Goal: Transaction & Acquisition: Purchase product/service

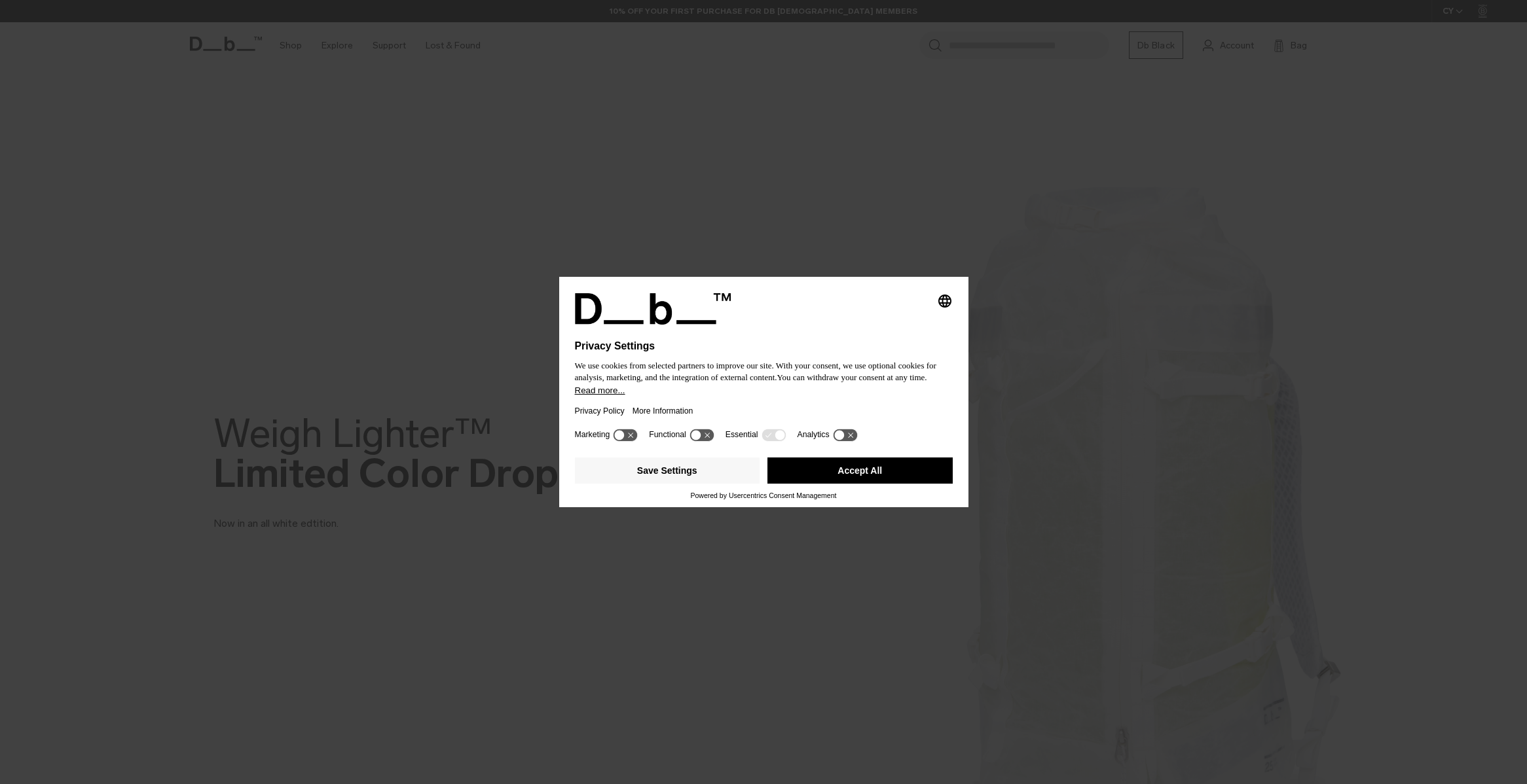
click at [847, 483] on button "Accept All" at bounding box center [860, 471] width 185 height 26
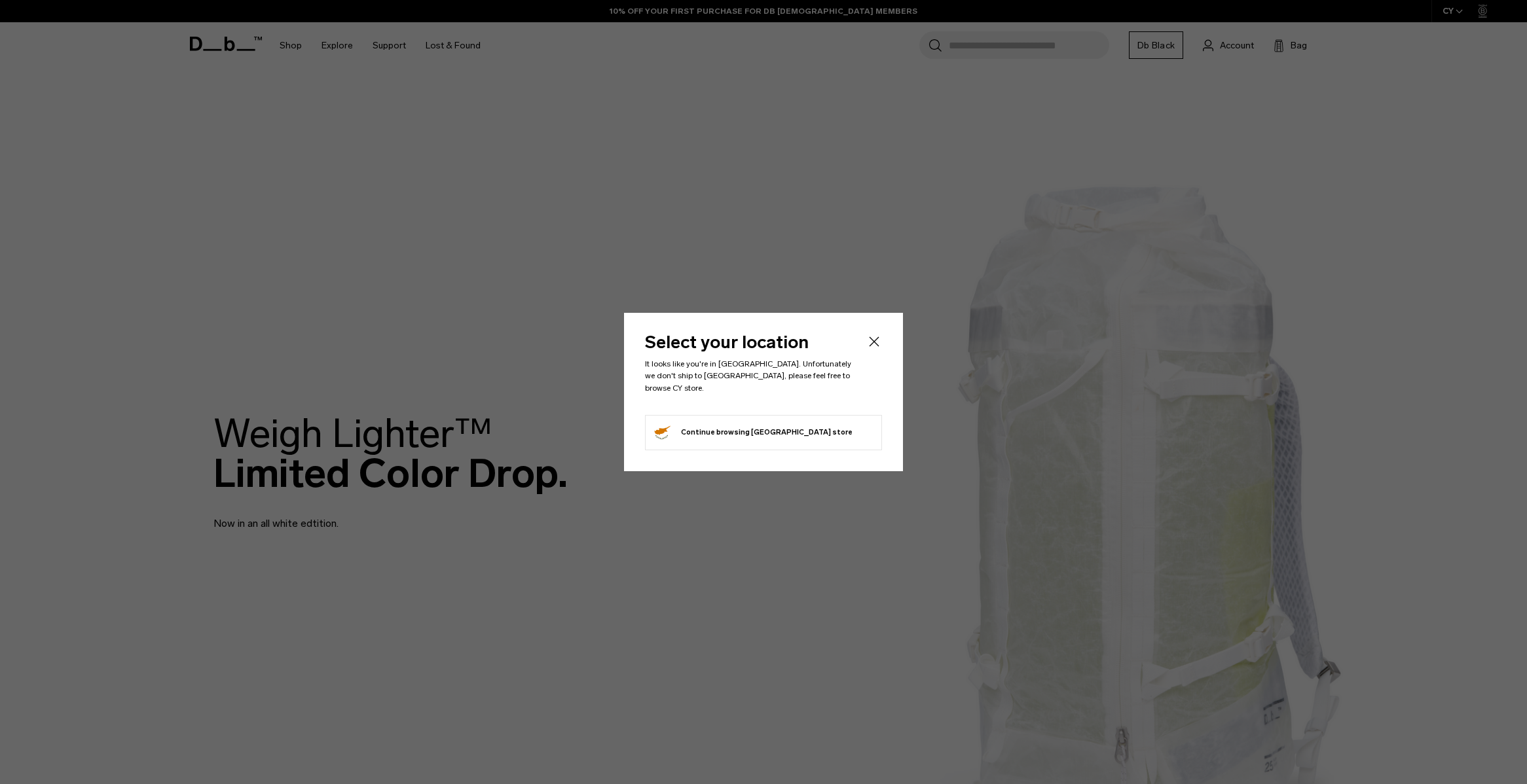
click at [874, 345] on icon "Close" at bounding box center [874, 341] width 15 height 15
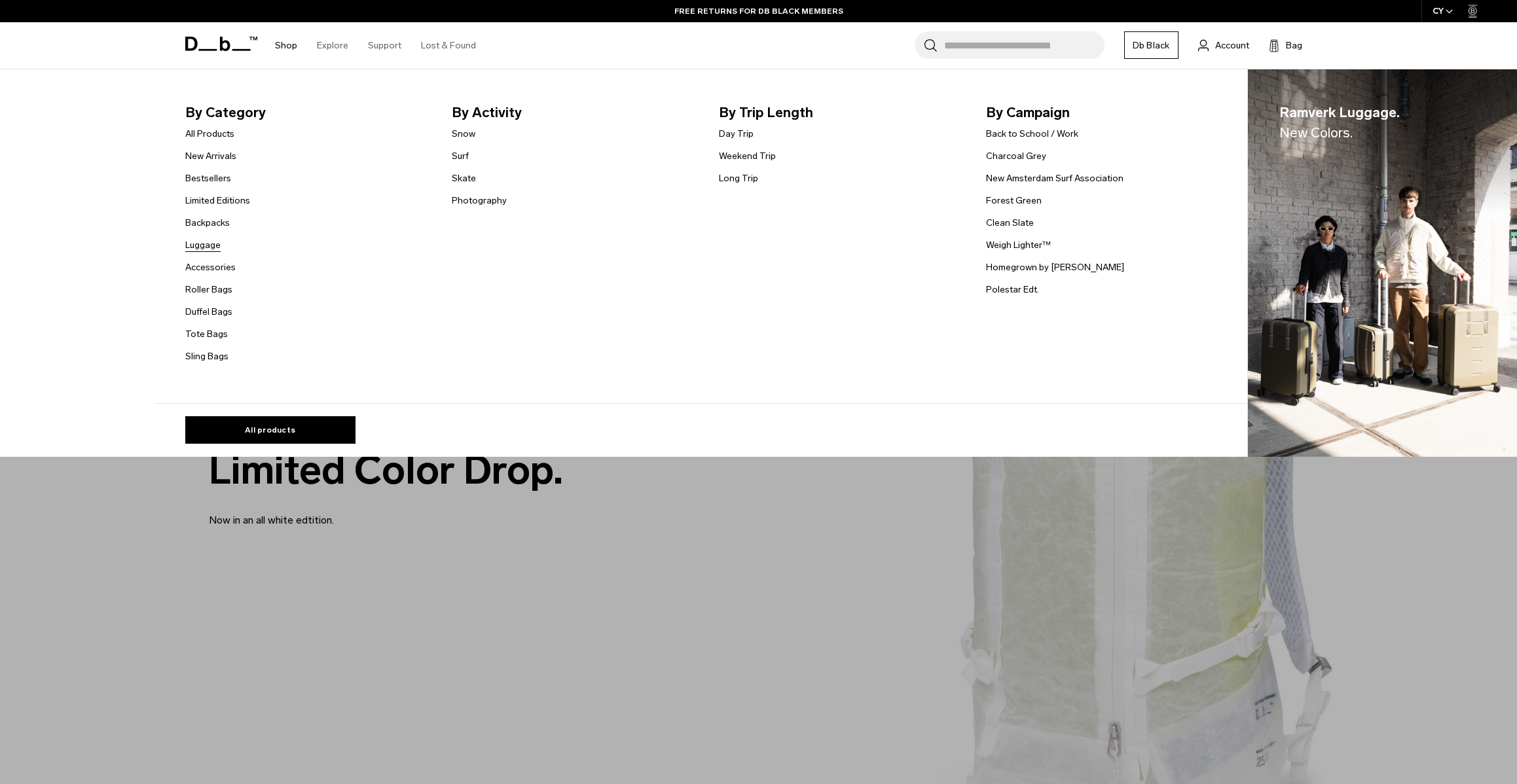
click at [206, 246] on link "Luggage" at bounding box center [203, 245] width 35 height 14
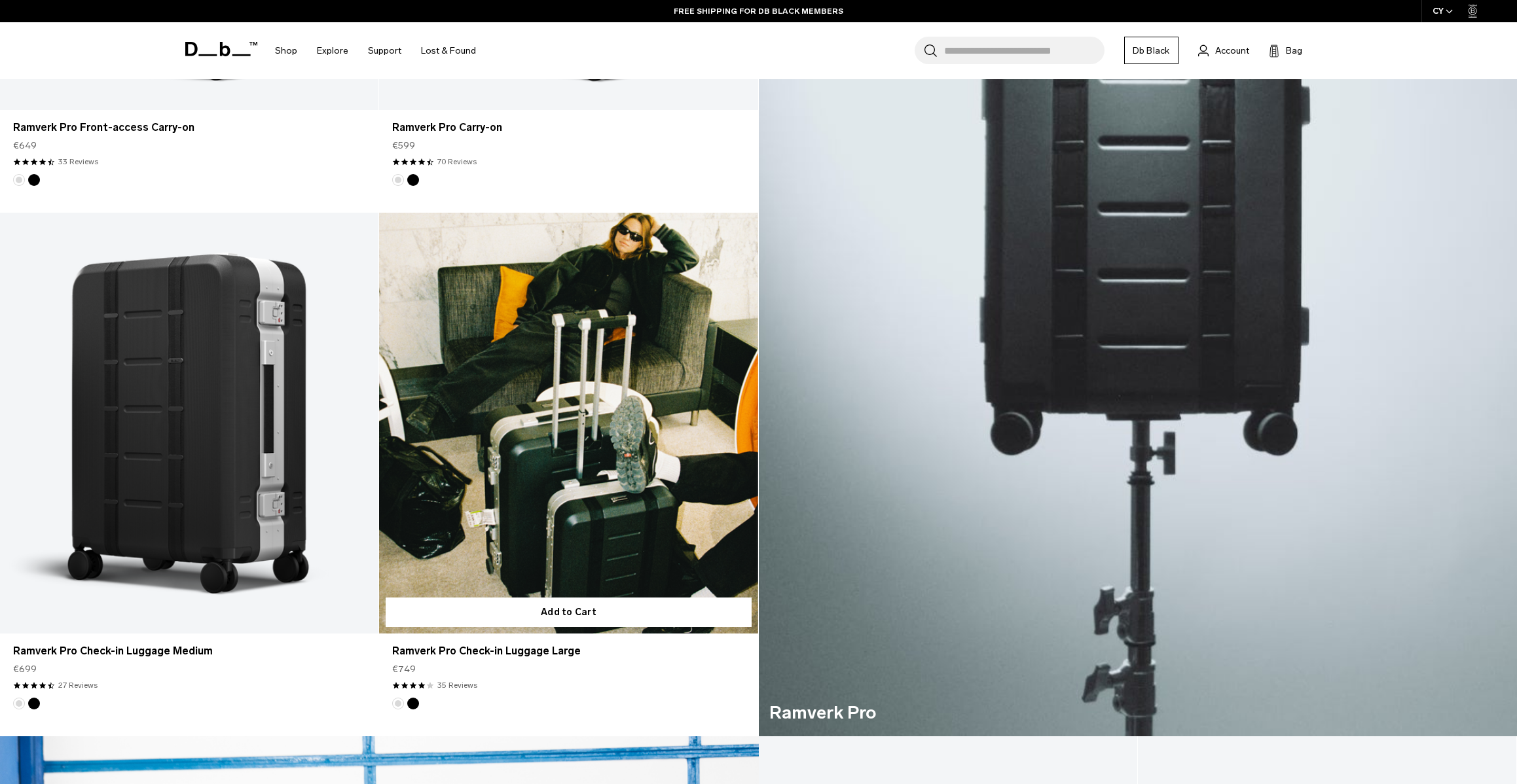
scroll to position [747, 0]
click at [627, 387] on link "Ramverk Pro Check-in Luggage Large" at bounding box center [568, 423] width 379 height 421
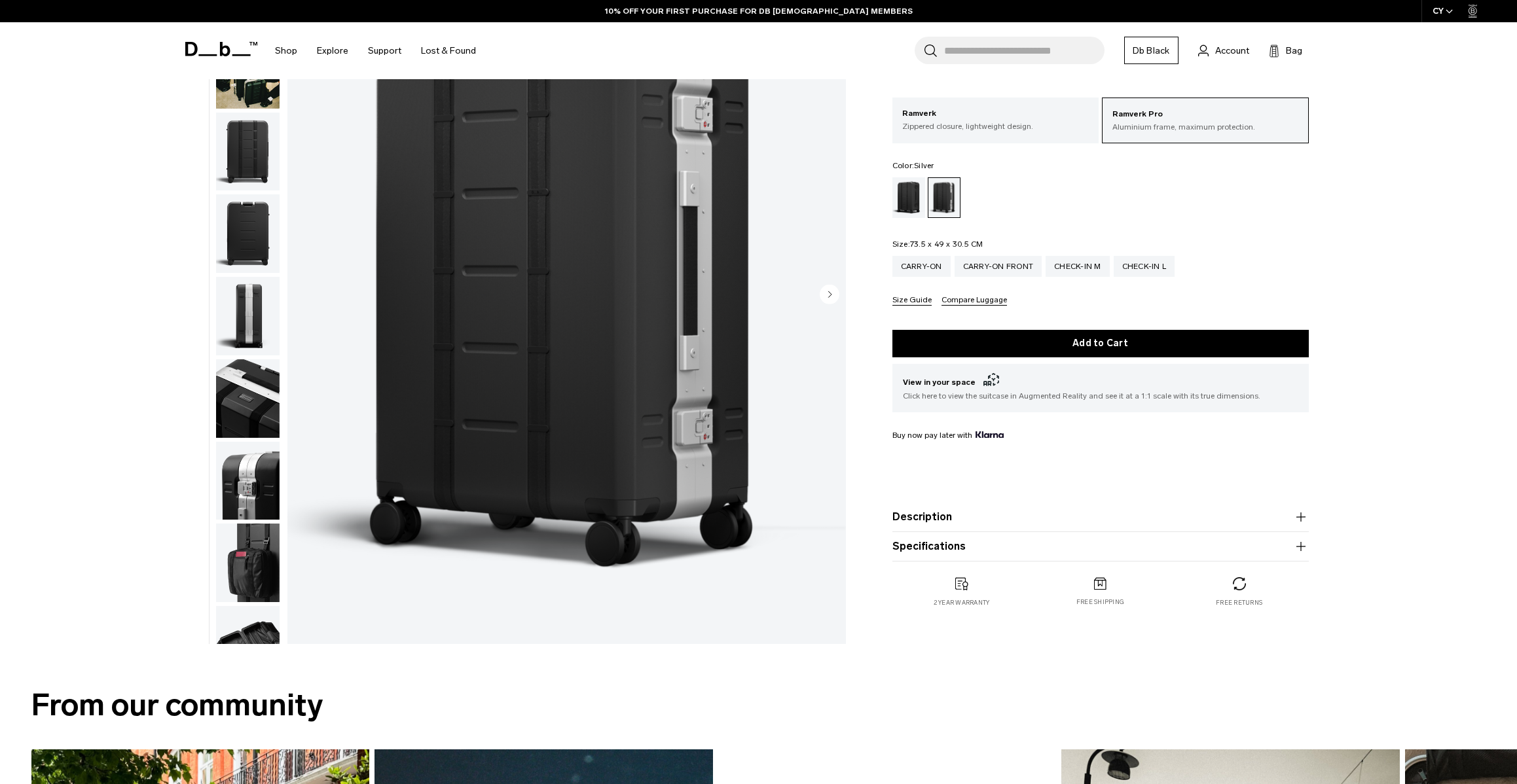
scroll to position [132, 0]
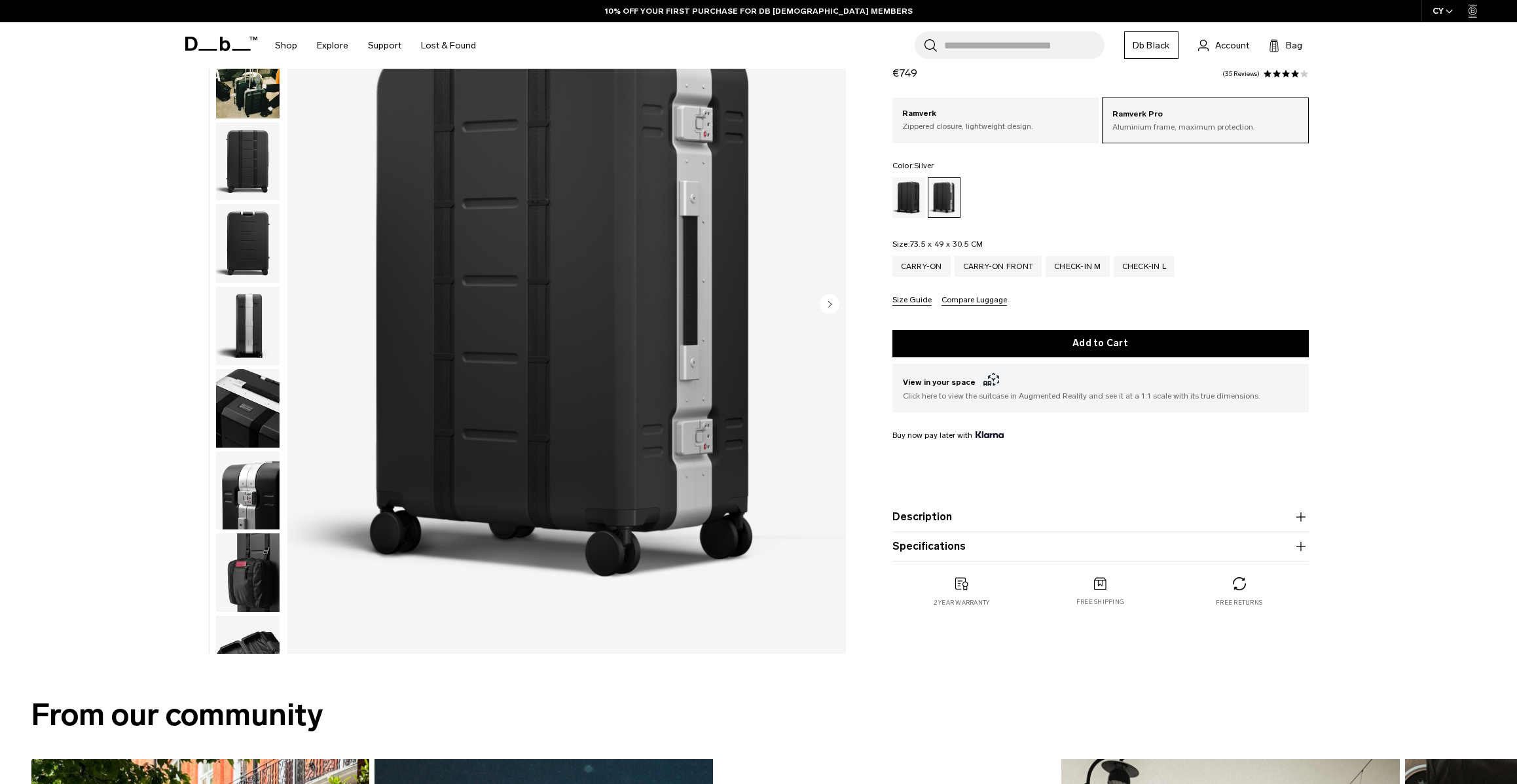
click at [254, 411] on img "button" at bounding box center [248, 408] width 63 height 79
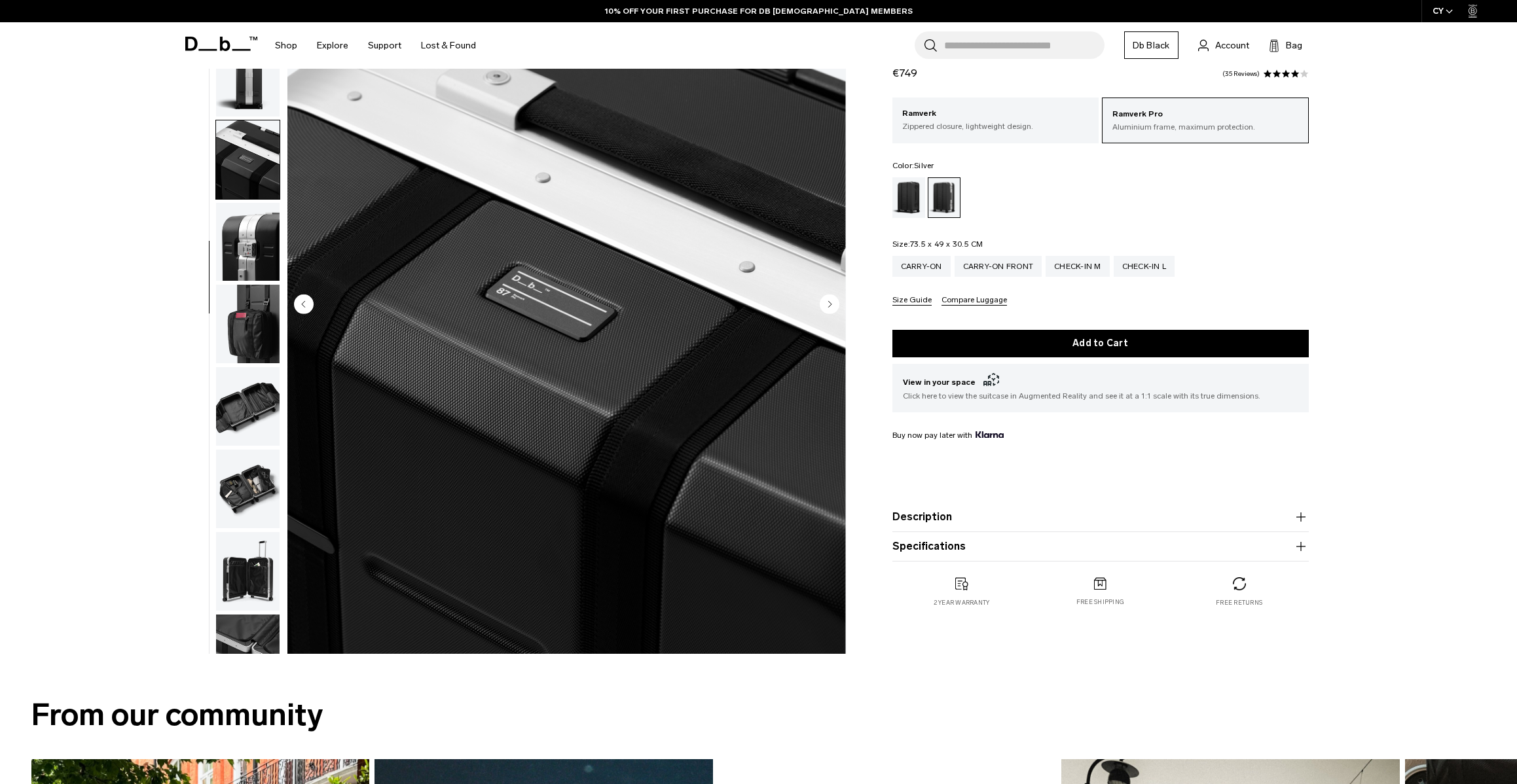
scroll to position [300, 0]
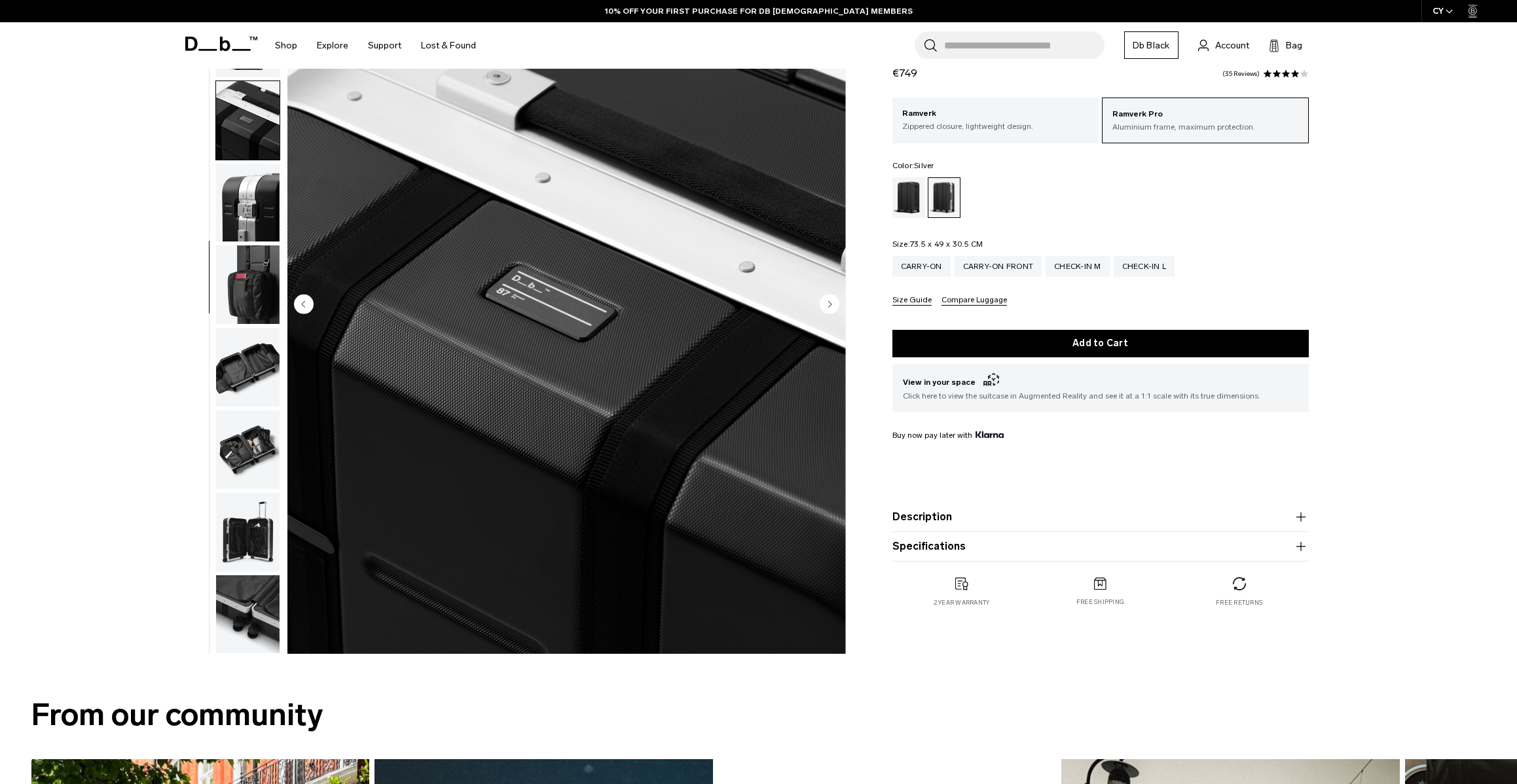
click at [248, 366] on img "button" at bounding box center [248, 367] width 63 height 79
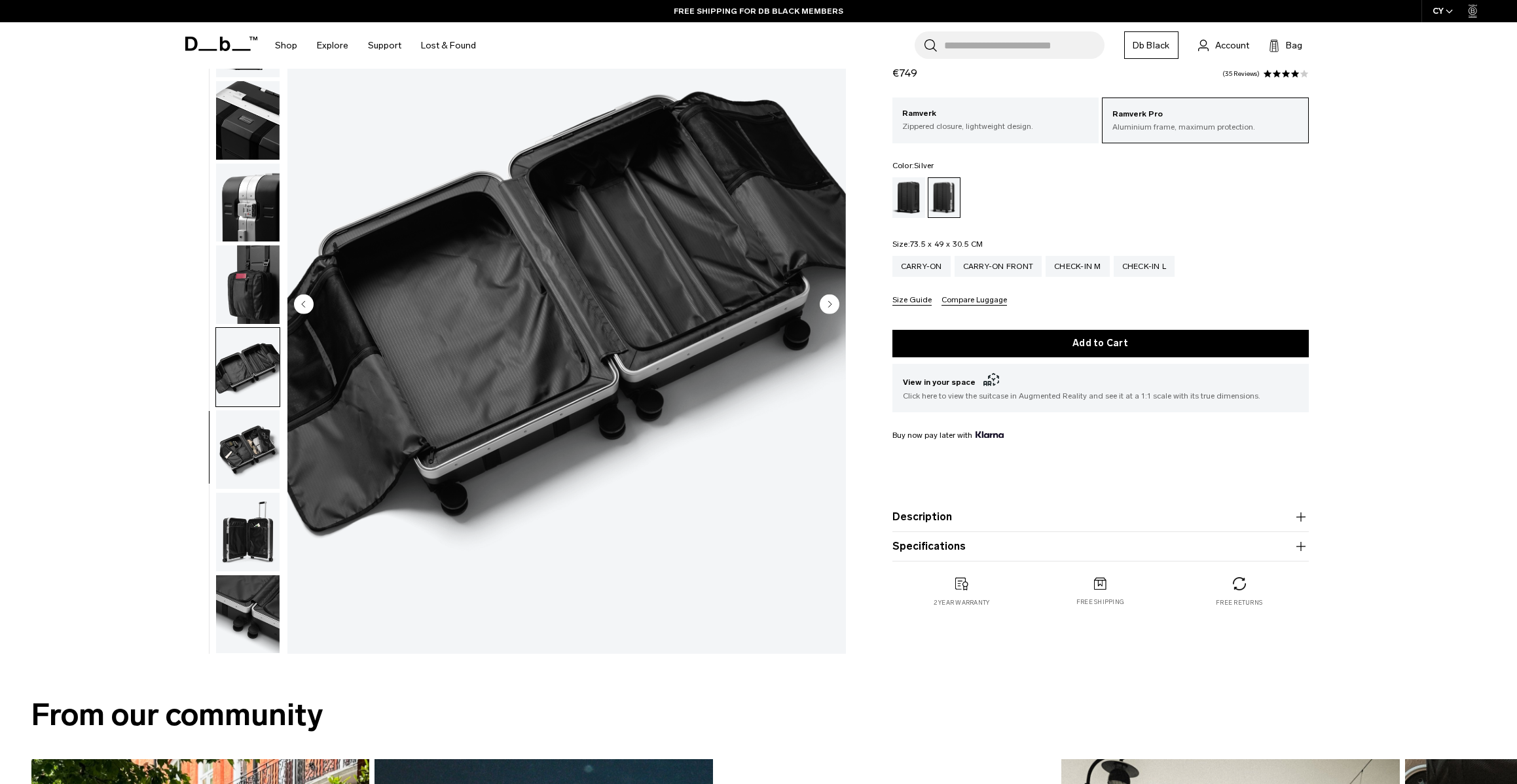
click at [247, 436] on img "button" at bounding box center [248, 450] width 63 height 79
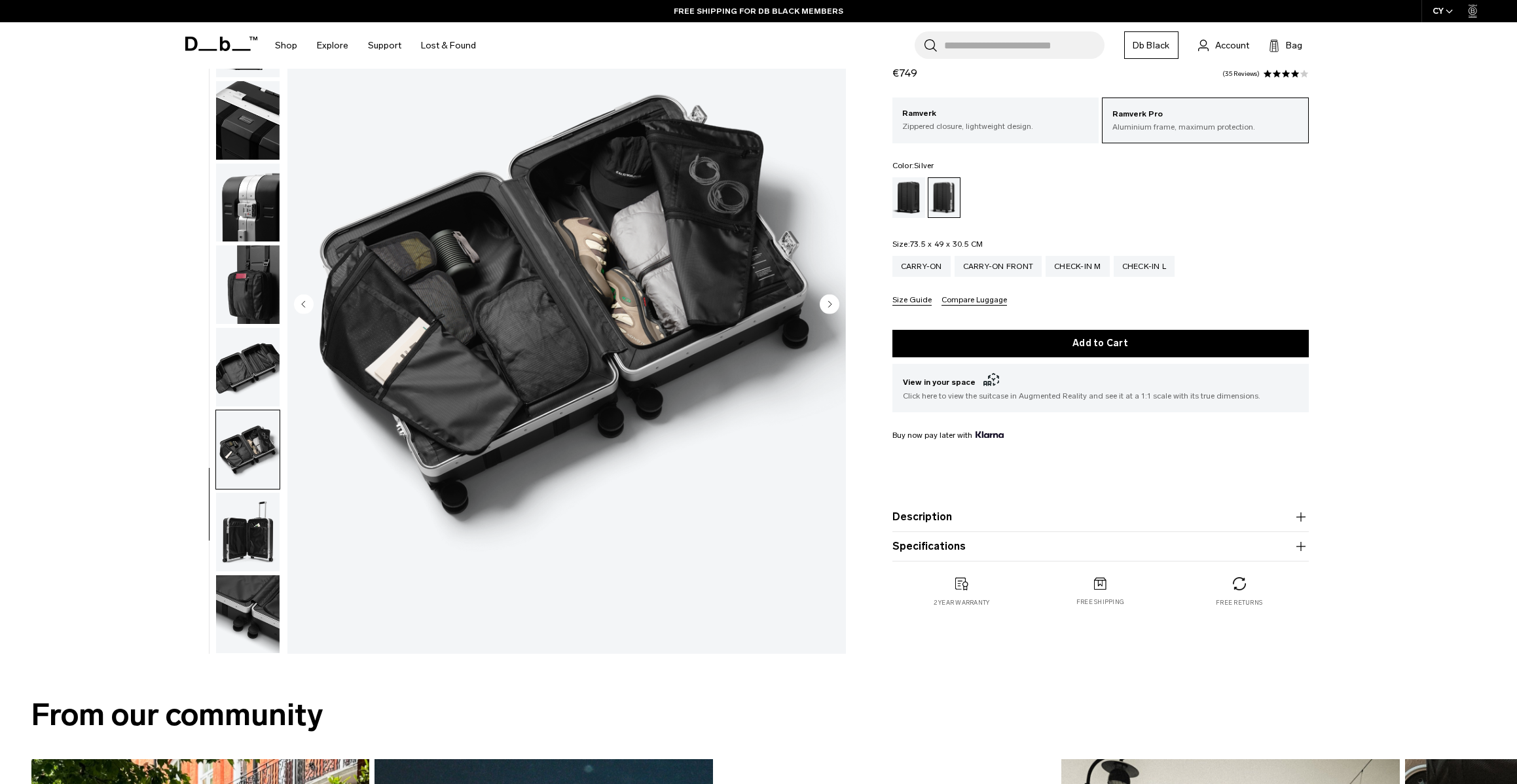
click at [928, 517] on button "Description" at bounding box center [1100, 517] width 417 height 15
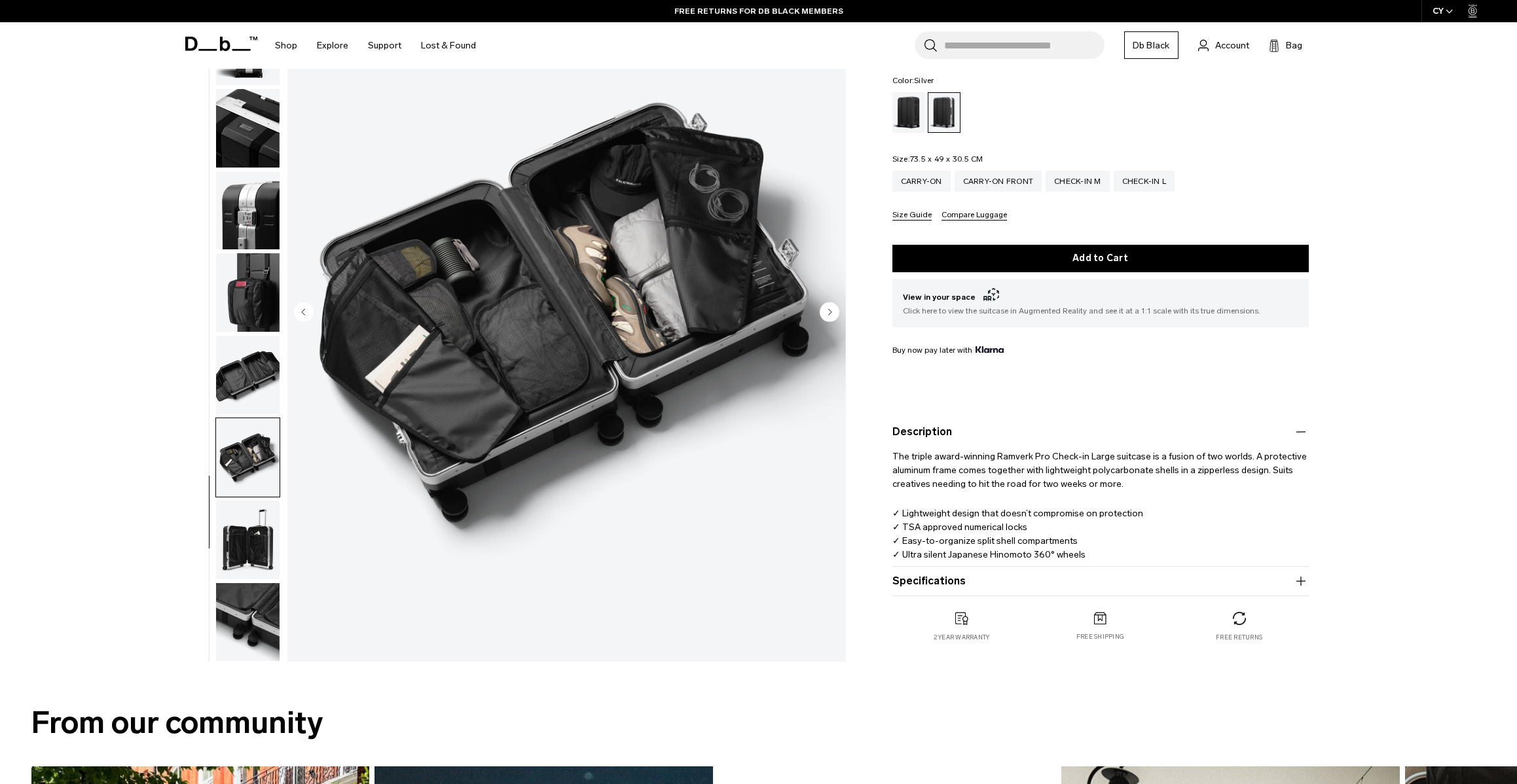
click at [942, 582] on button "Specifications" at bounding box center [1100, 580] width 417 height 15
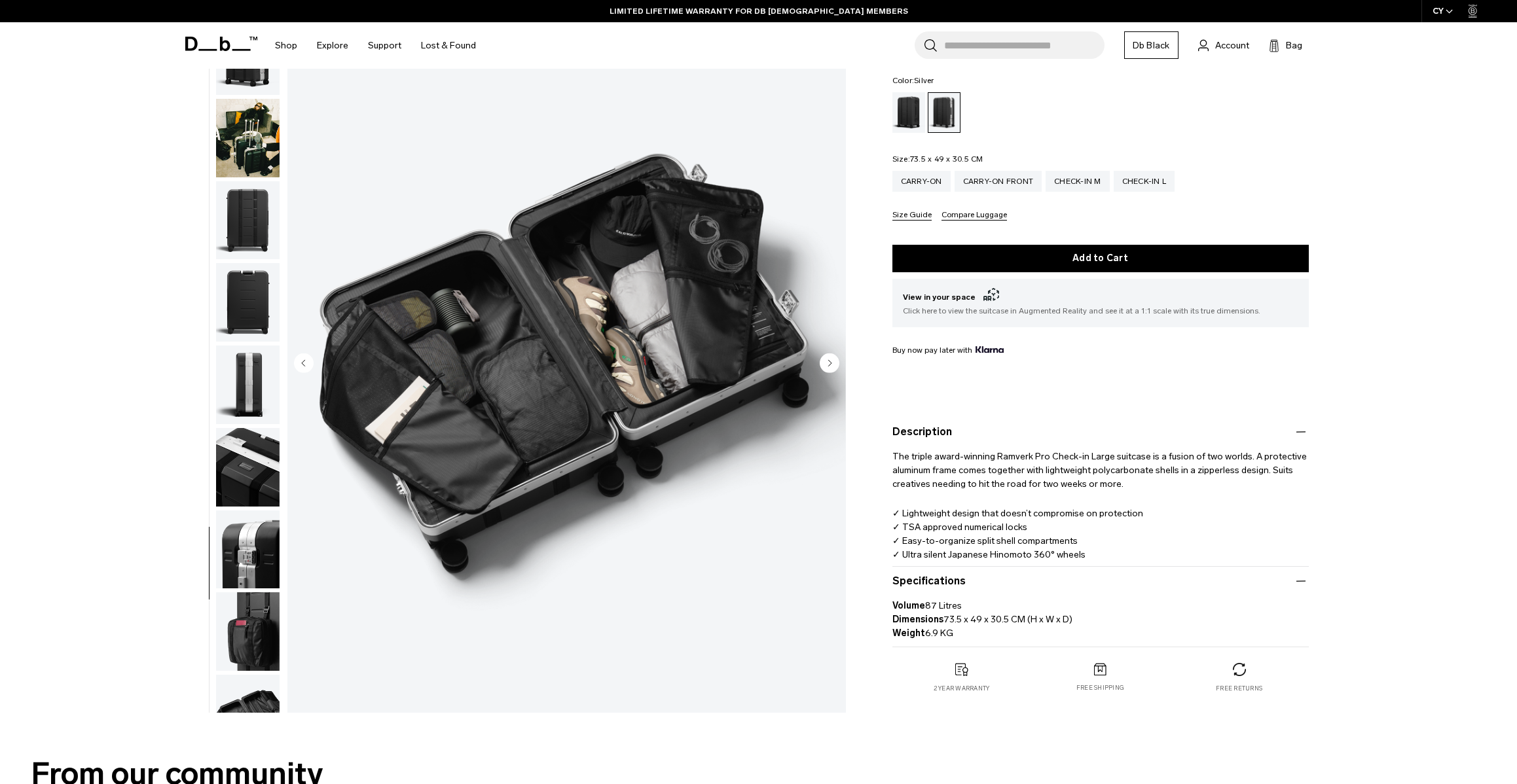
scroll to position [0, 0]
click at [243, 217] on img "button" at bounding box center [248, 220] width 63 height 79
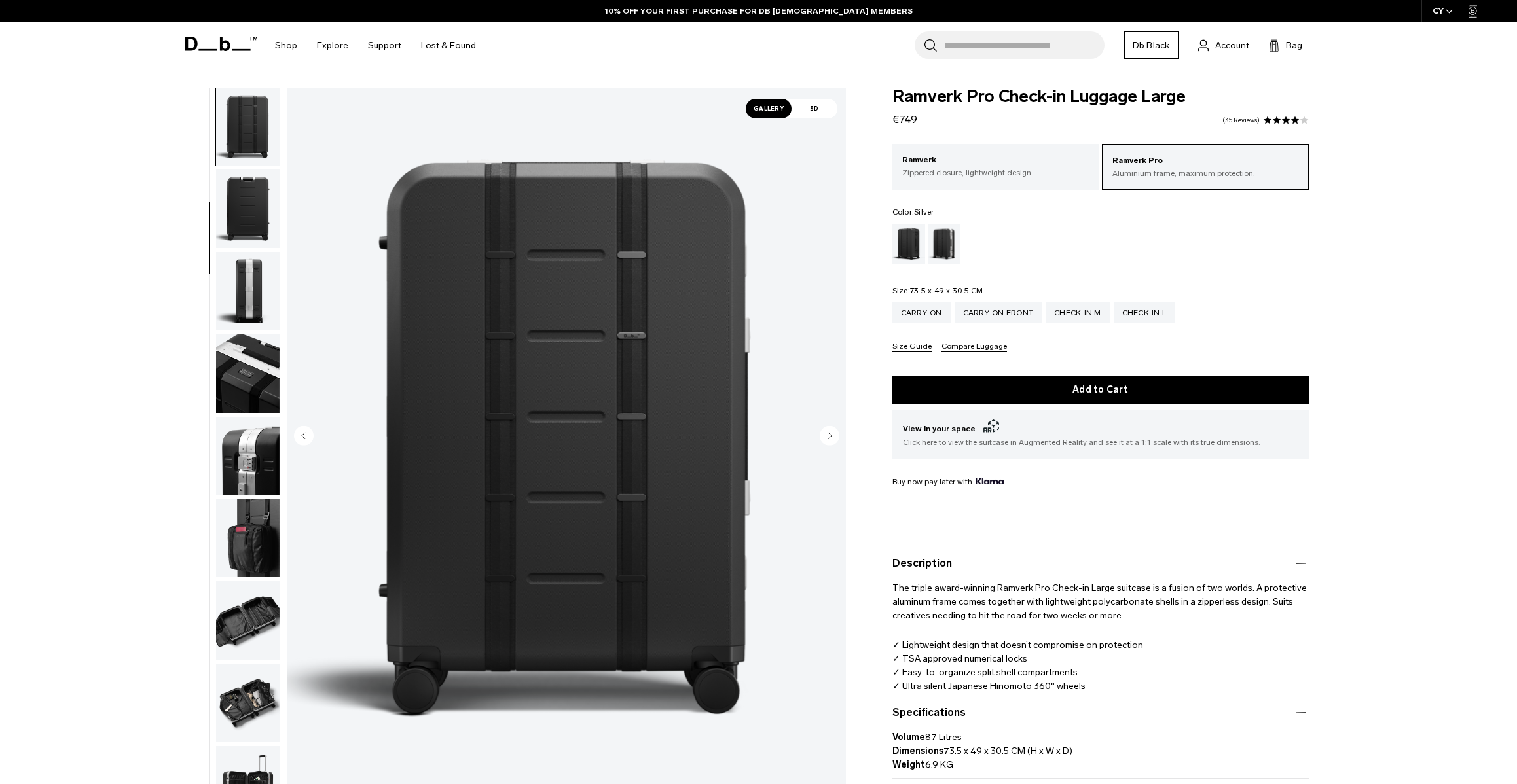
click at [237, 375] on img "button" at bounding box center [248, 373] width 63 height 79
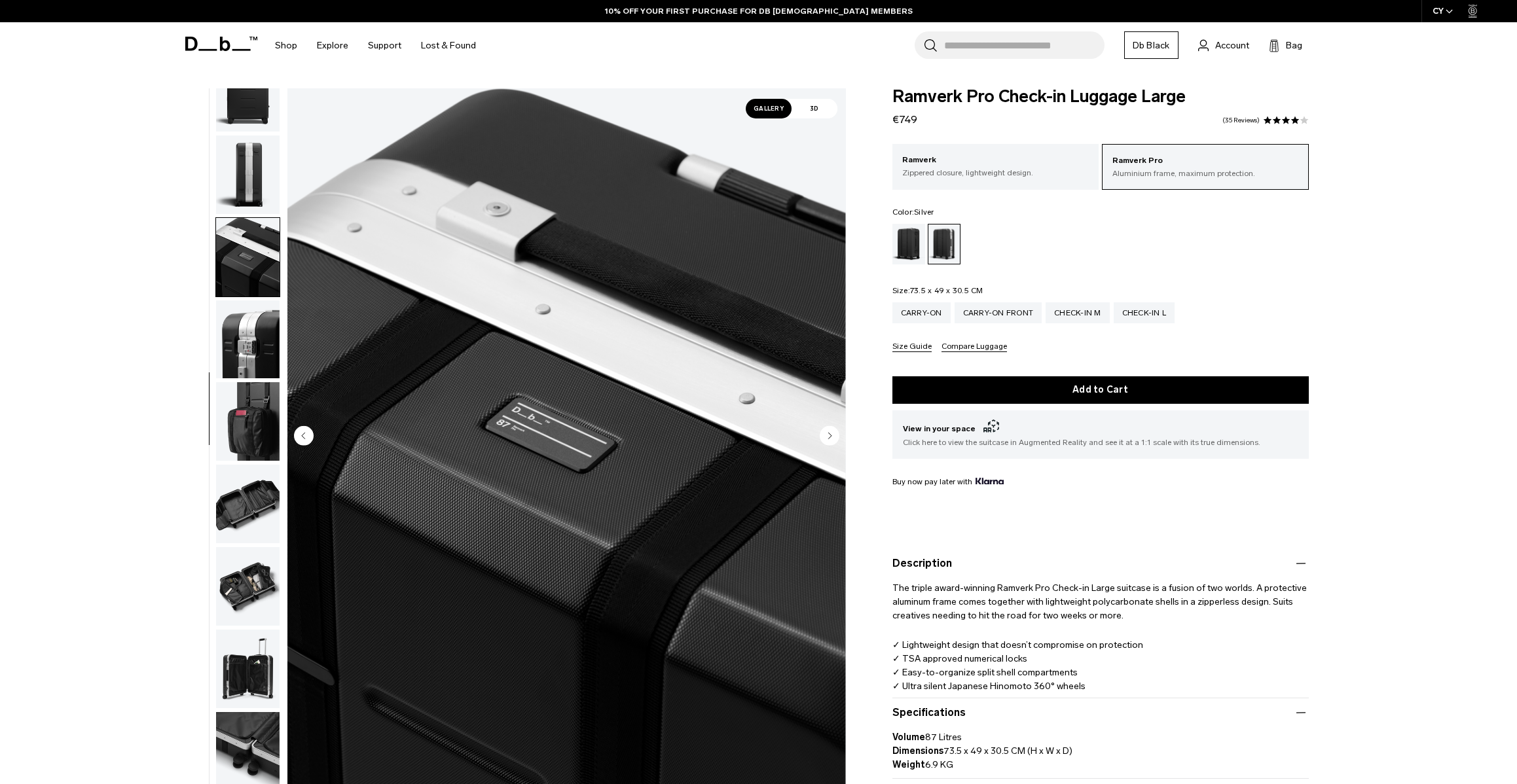
scroll to position [300, 0]
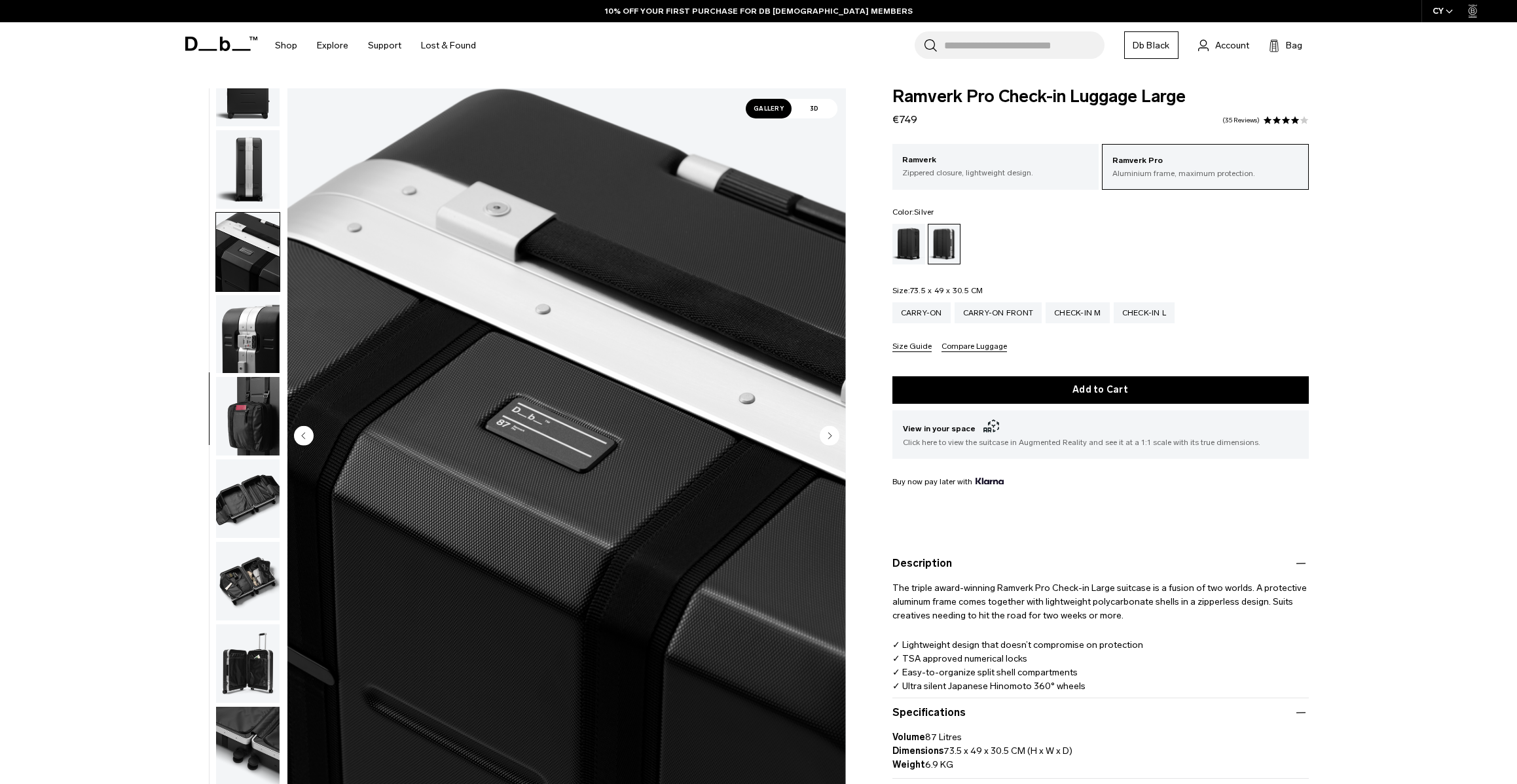
click at [245, 399] on img "button" at bounding box center [248, 416] width 63 height 79
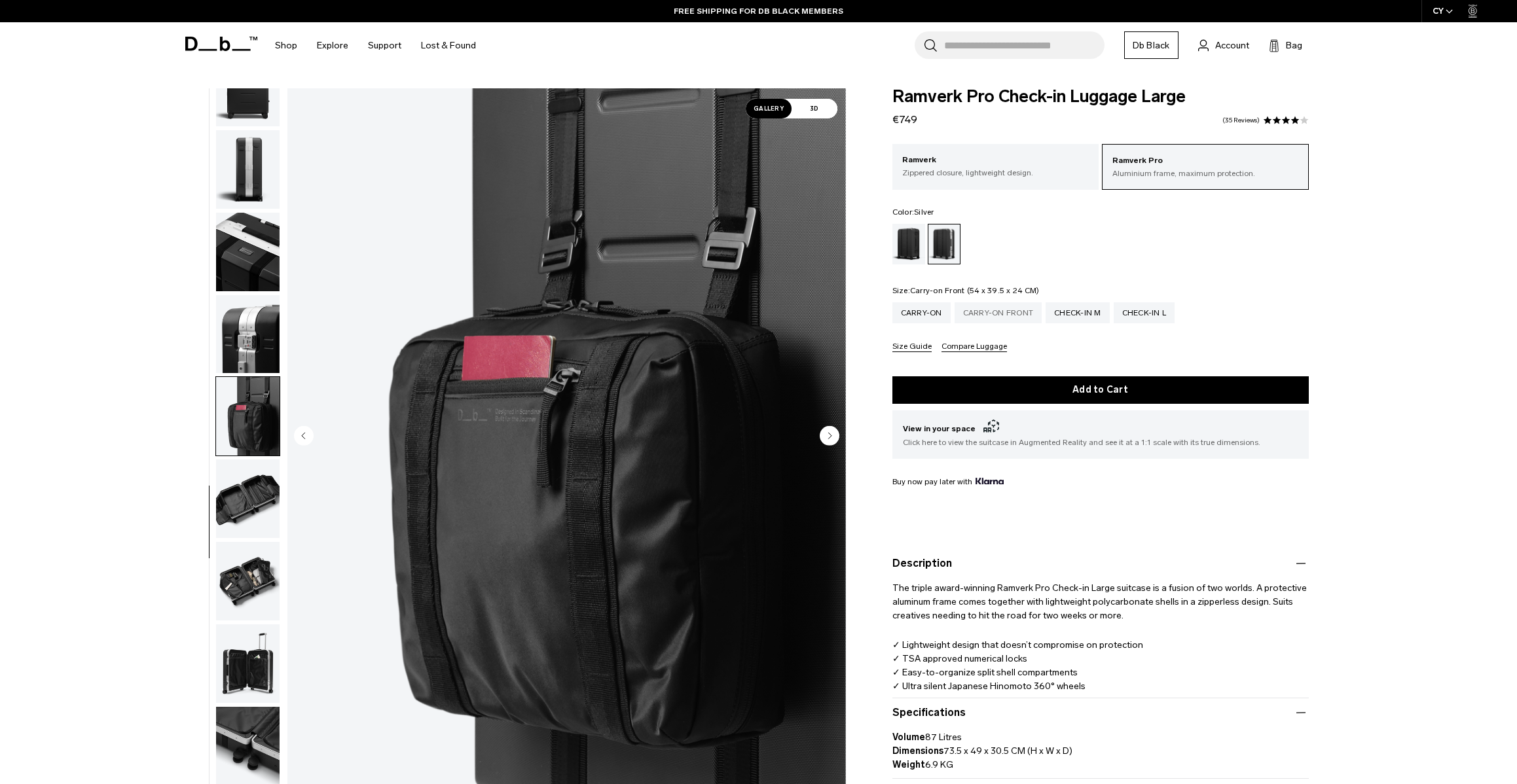
click at [978, 318] on div "Carry-on Front" at bounding box center [998, 313] width 87 height 21
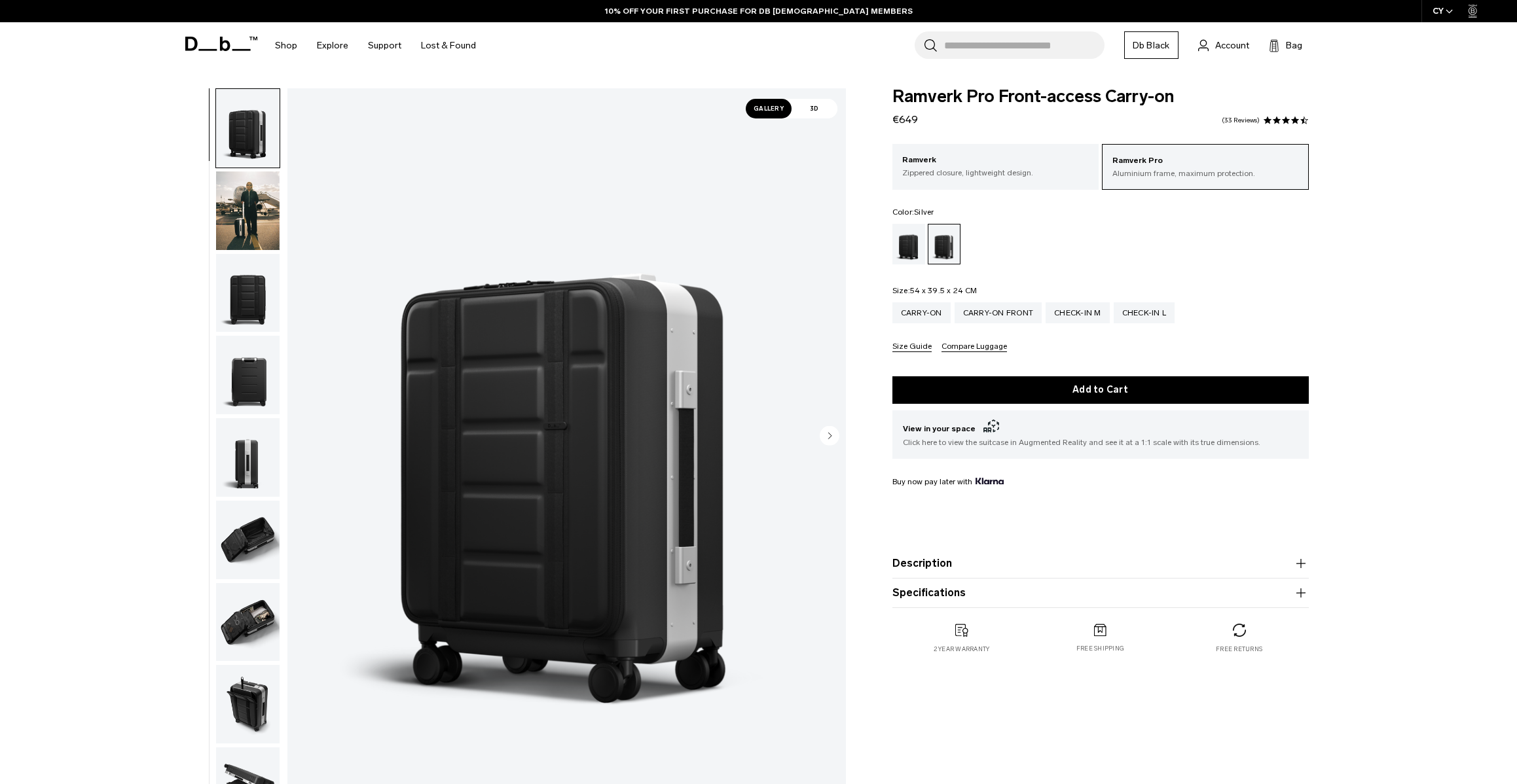
click at [827, 434] on circle "Next slide" at bounding box center [829, 435] width 20 height 20
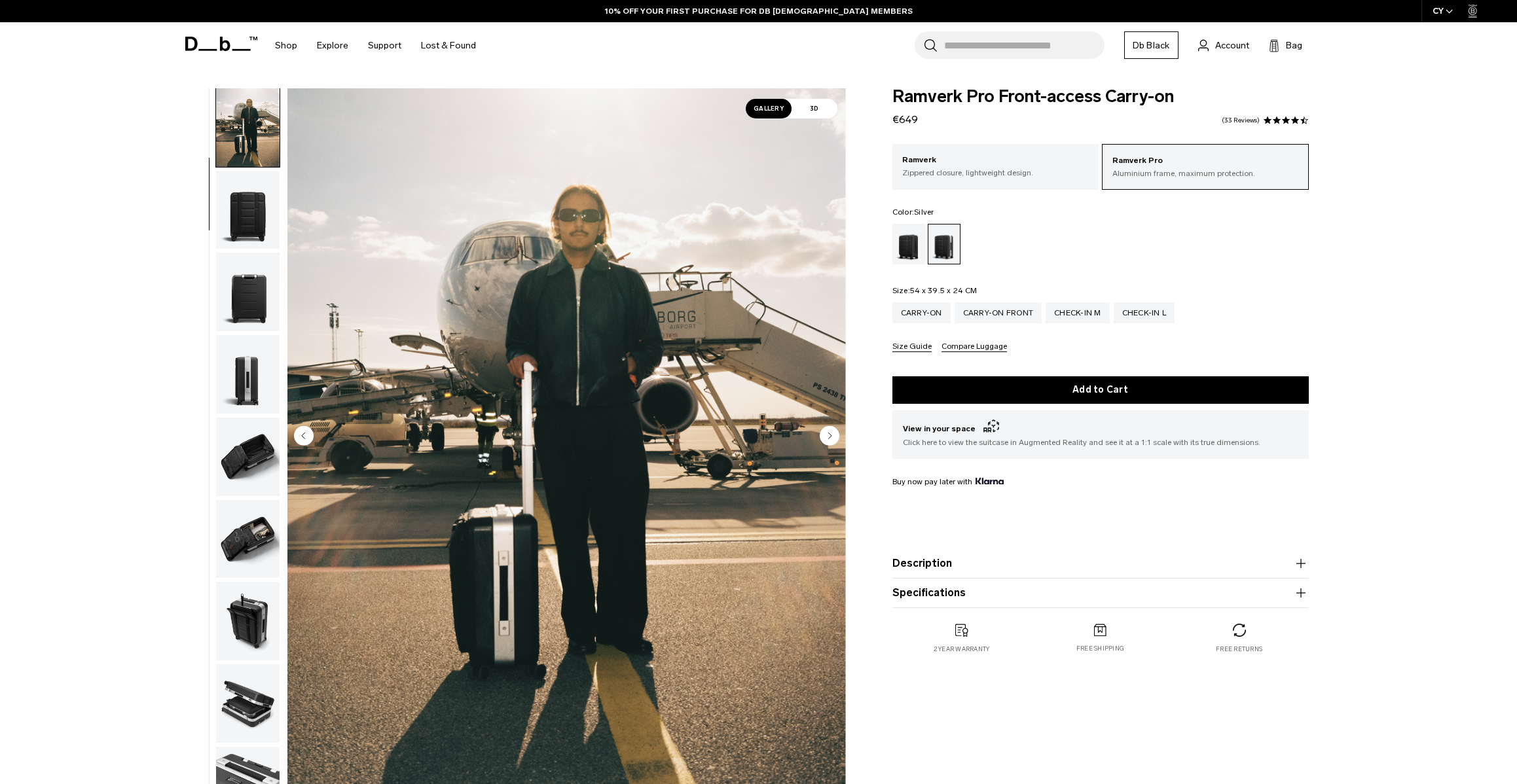
click at [827, 434] on circle "Next slide" at bounding box center [829, 435] width 20 height 20
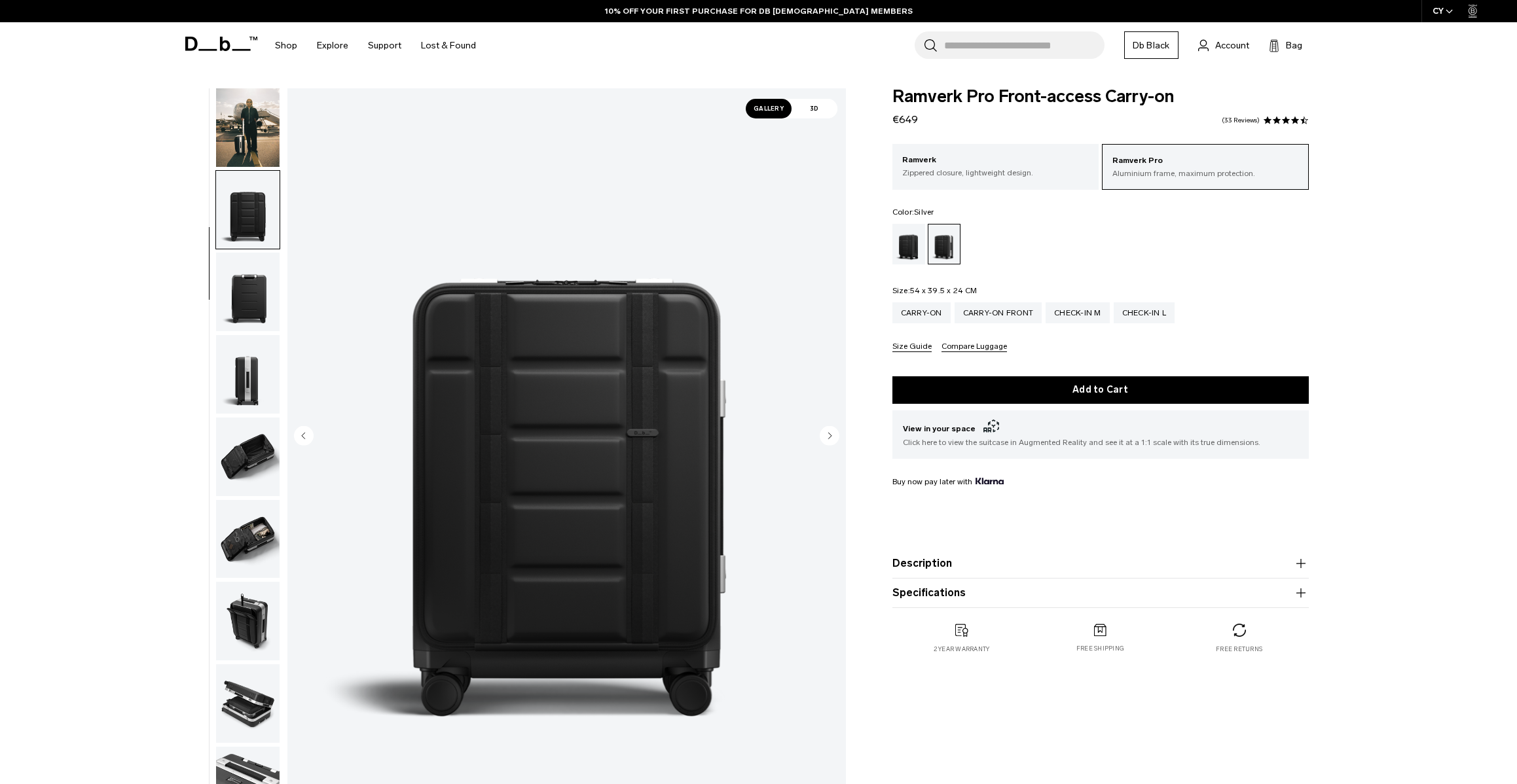
scroll to position [133, 0]
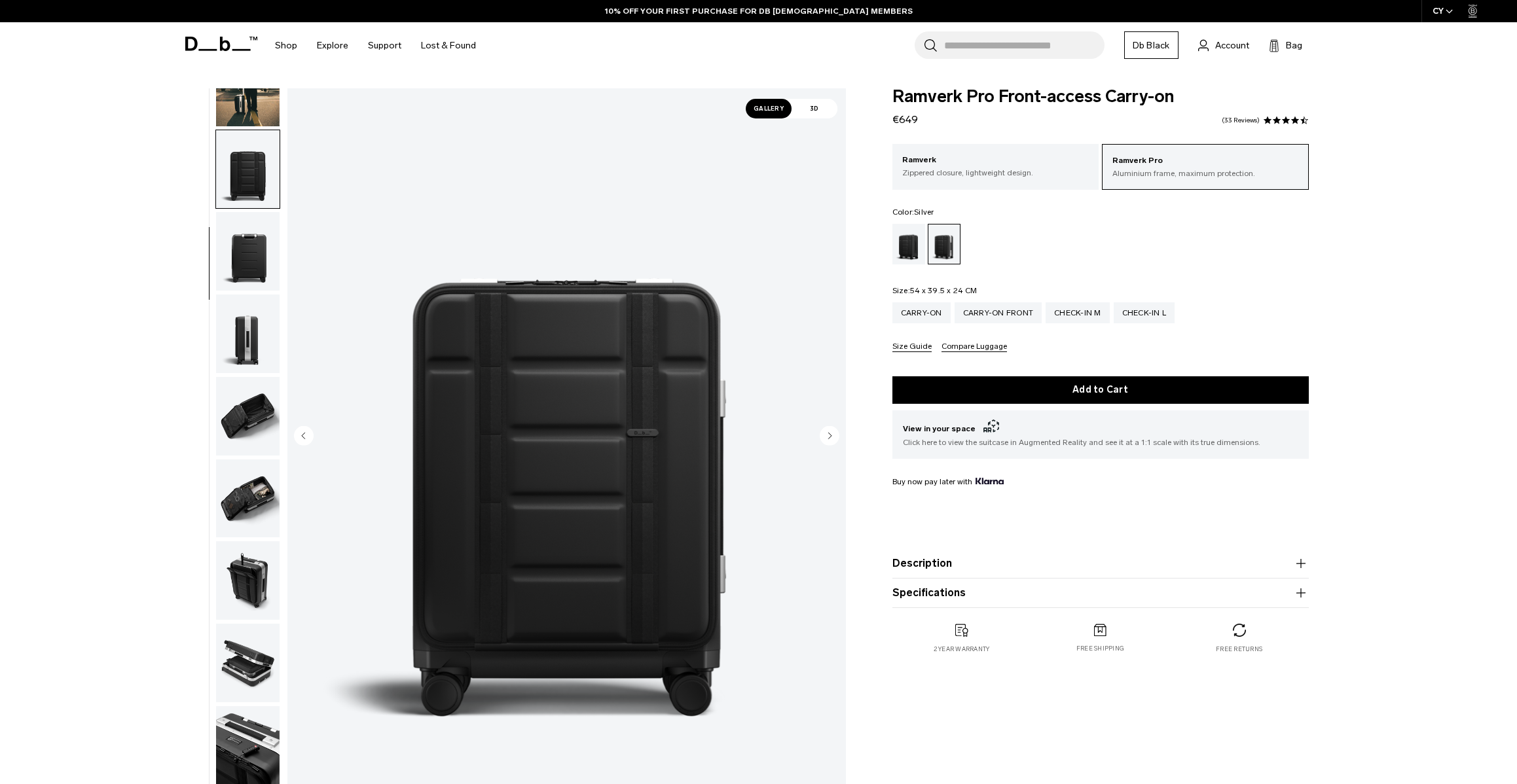
click at [827, 434] on circle "Next slide" at bounding box center [829, 435] width 20 height 20
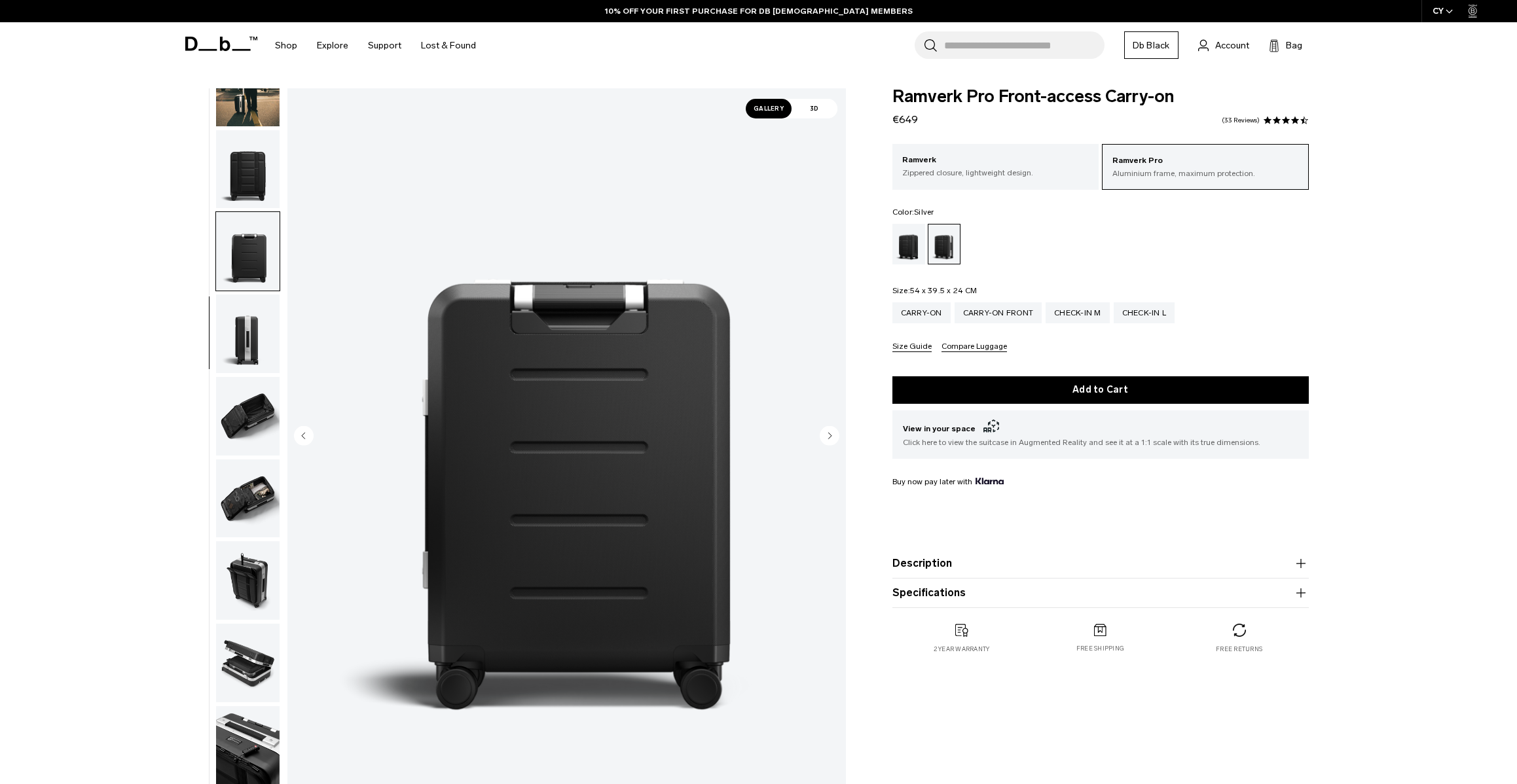
click at [827, 434] on circle "Next slide" at bounding box center [829, 435] width 20 height 20
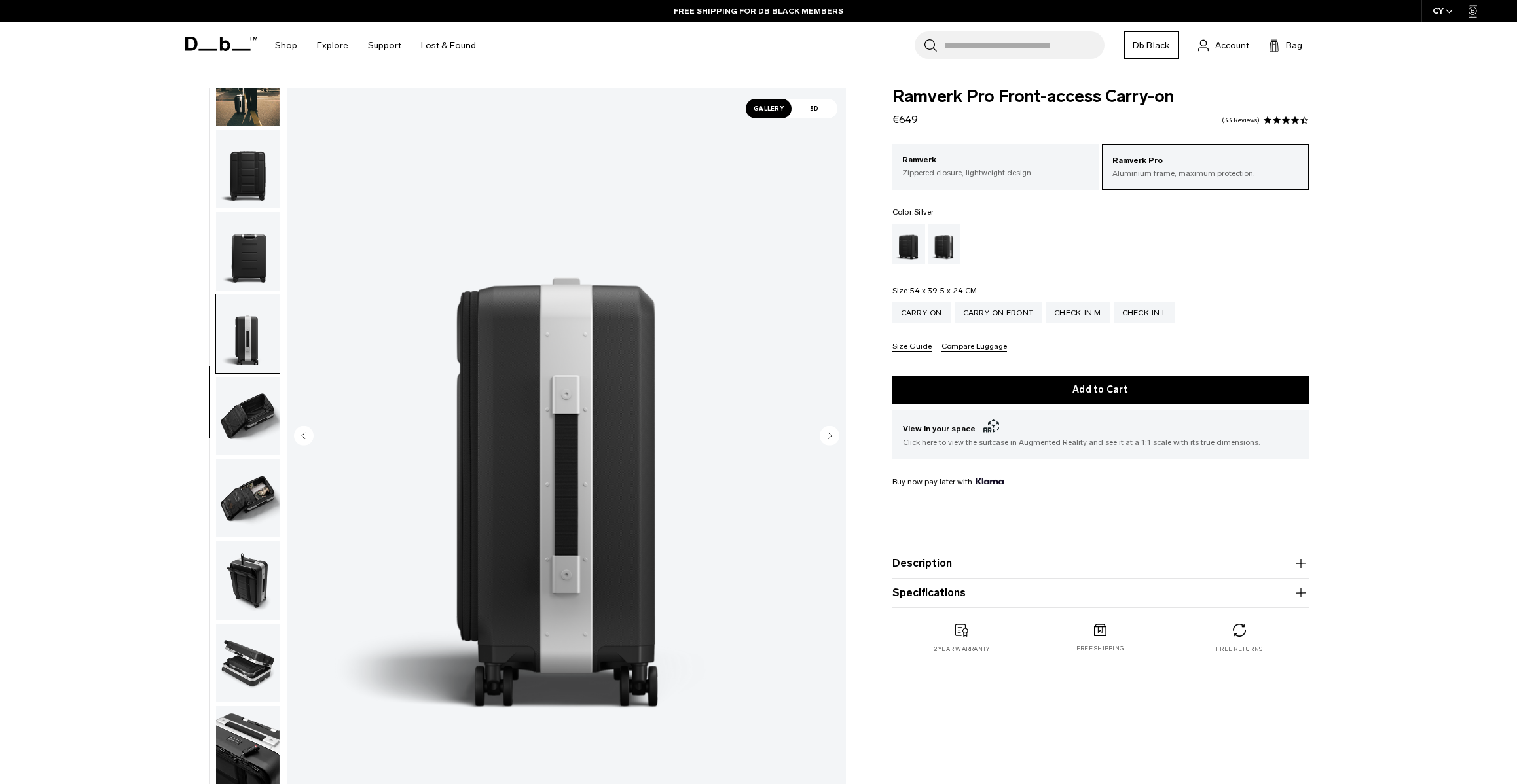
click at [827, 434] on circle "Next slide" at bounding box center [829, 435] width 20 height 20
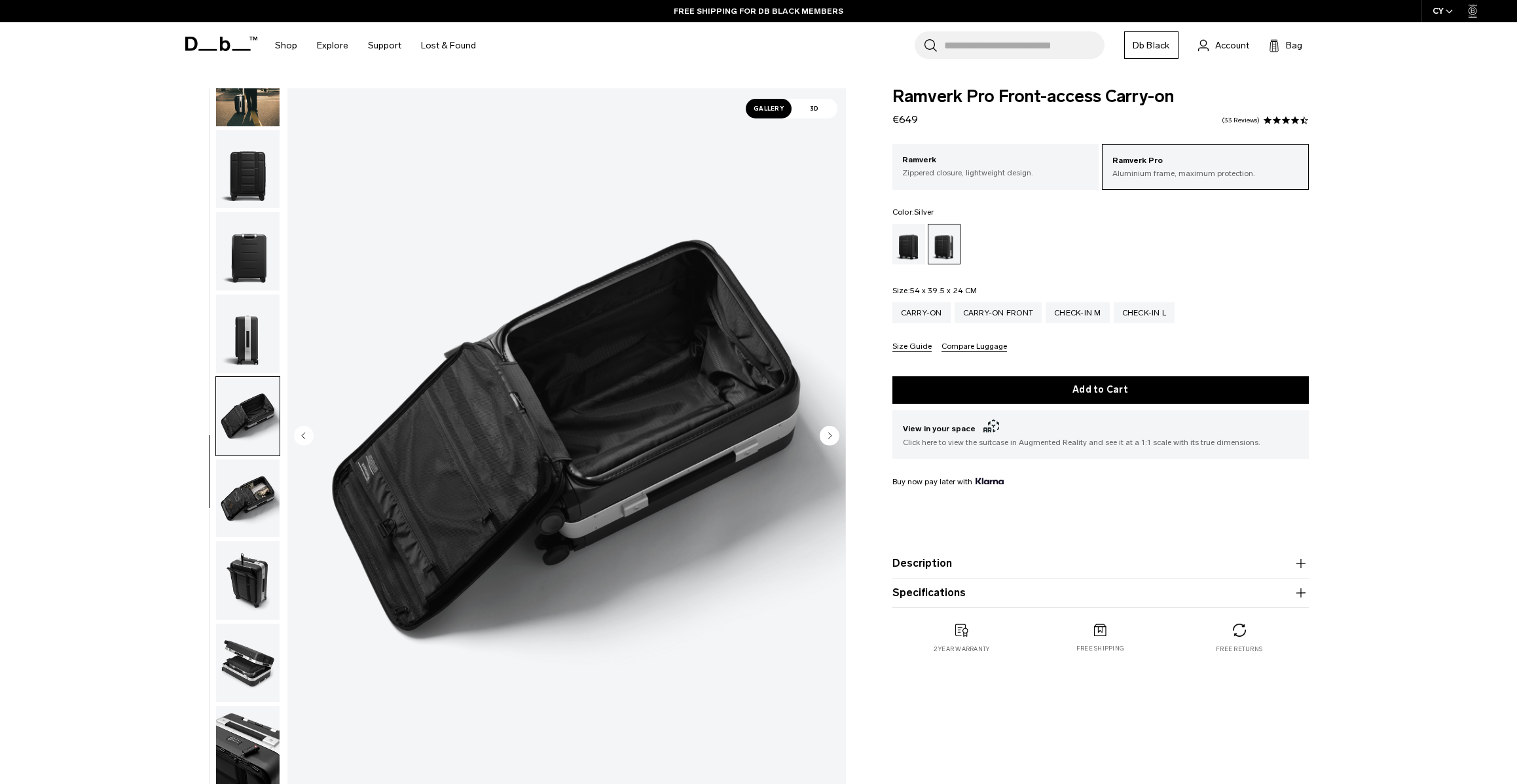
click at [827, 434] on circle "Next slide" at bounding box center [829, 435] width 20 height 20
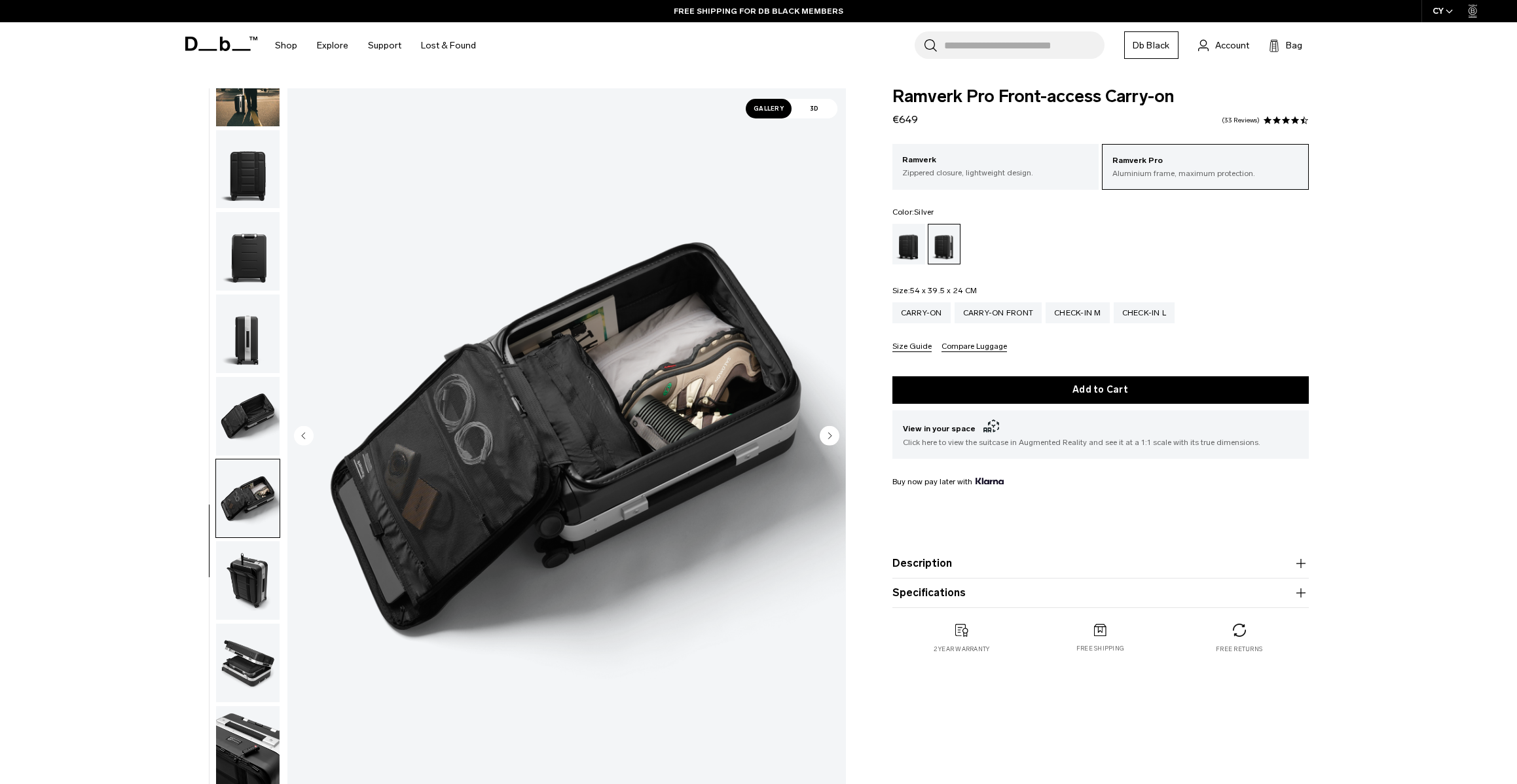
click at [827, 434] on circle "Next slide" at bounding box center [829, 435] width 20 height 20
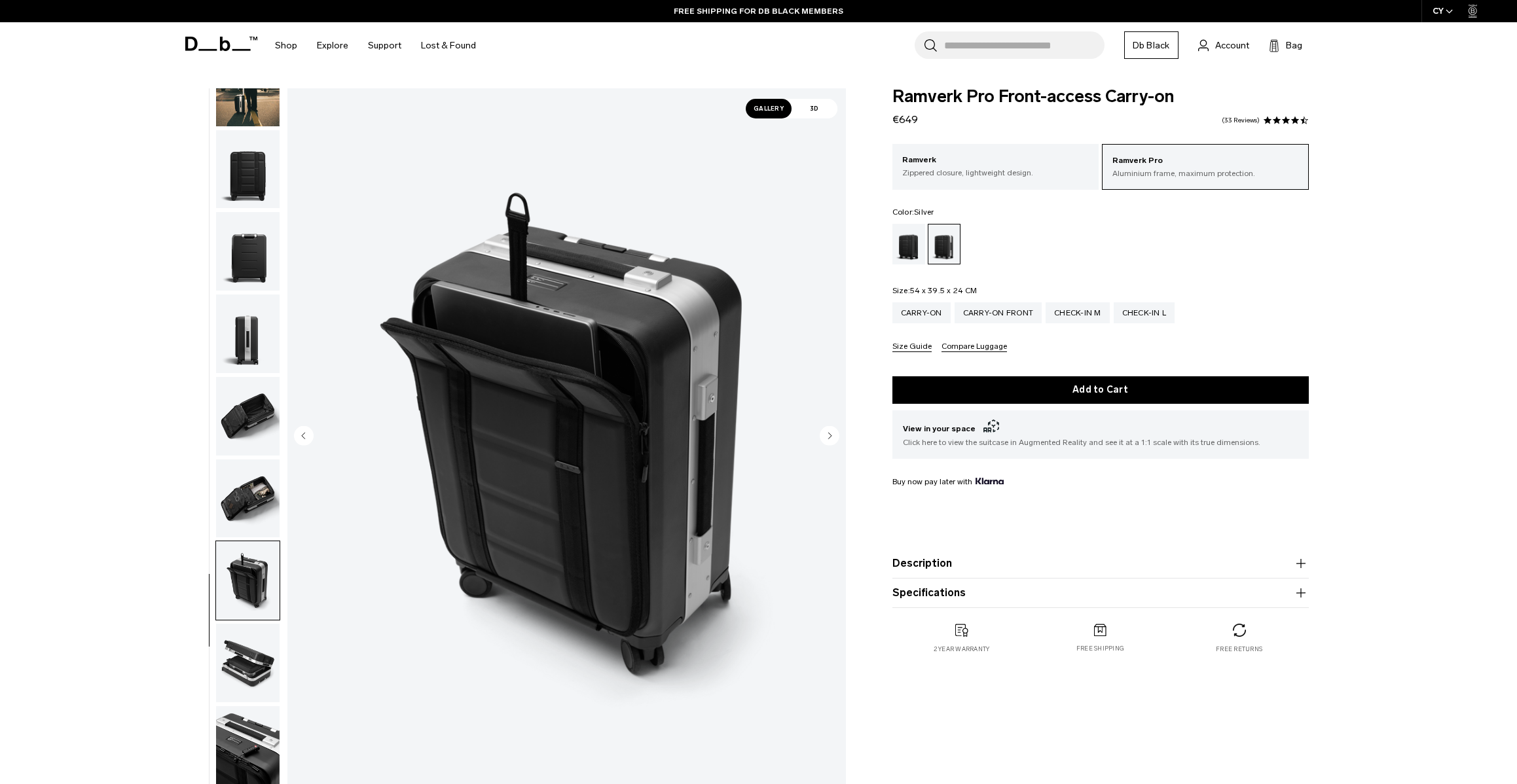
click at [827, 434] on circle "Next slide" at bounding box center [829, 435] width 20 height 20
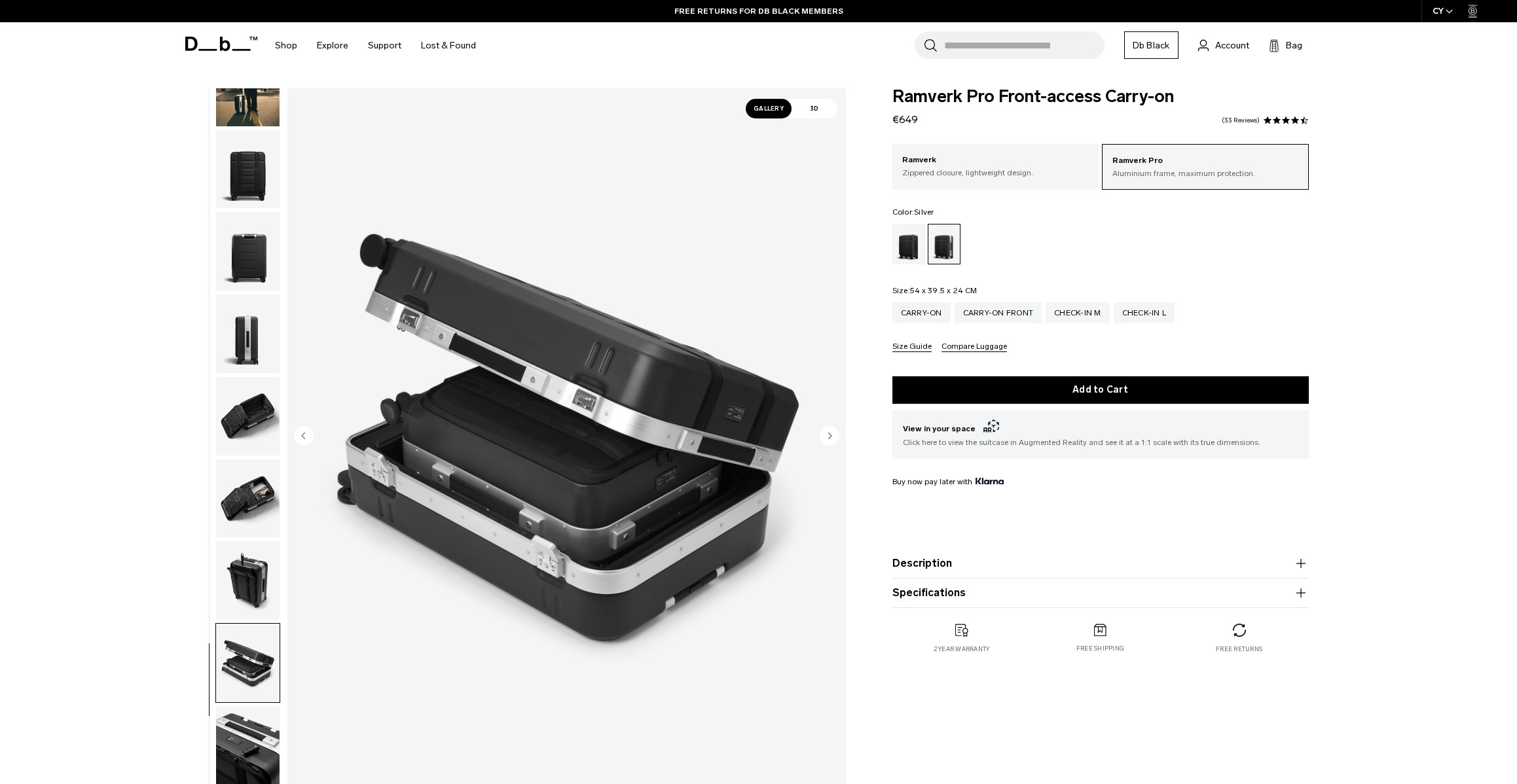
click at [827, 434] on circle "Next slide" at bounding box center [829, 435] width 20 height 20
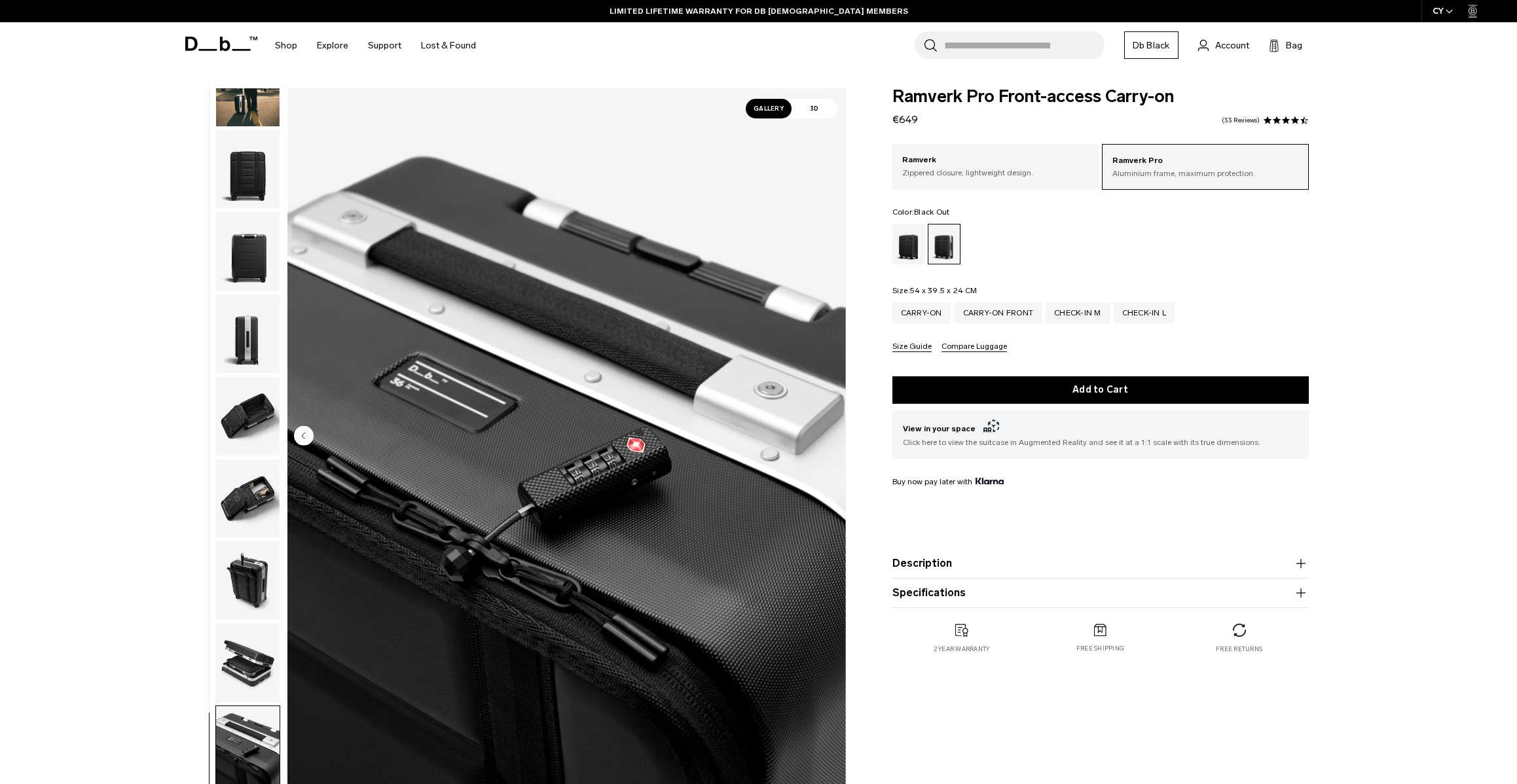
click at [908, 251] on div "Black Out" at bounding box center [908, 244] width 33 height 40
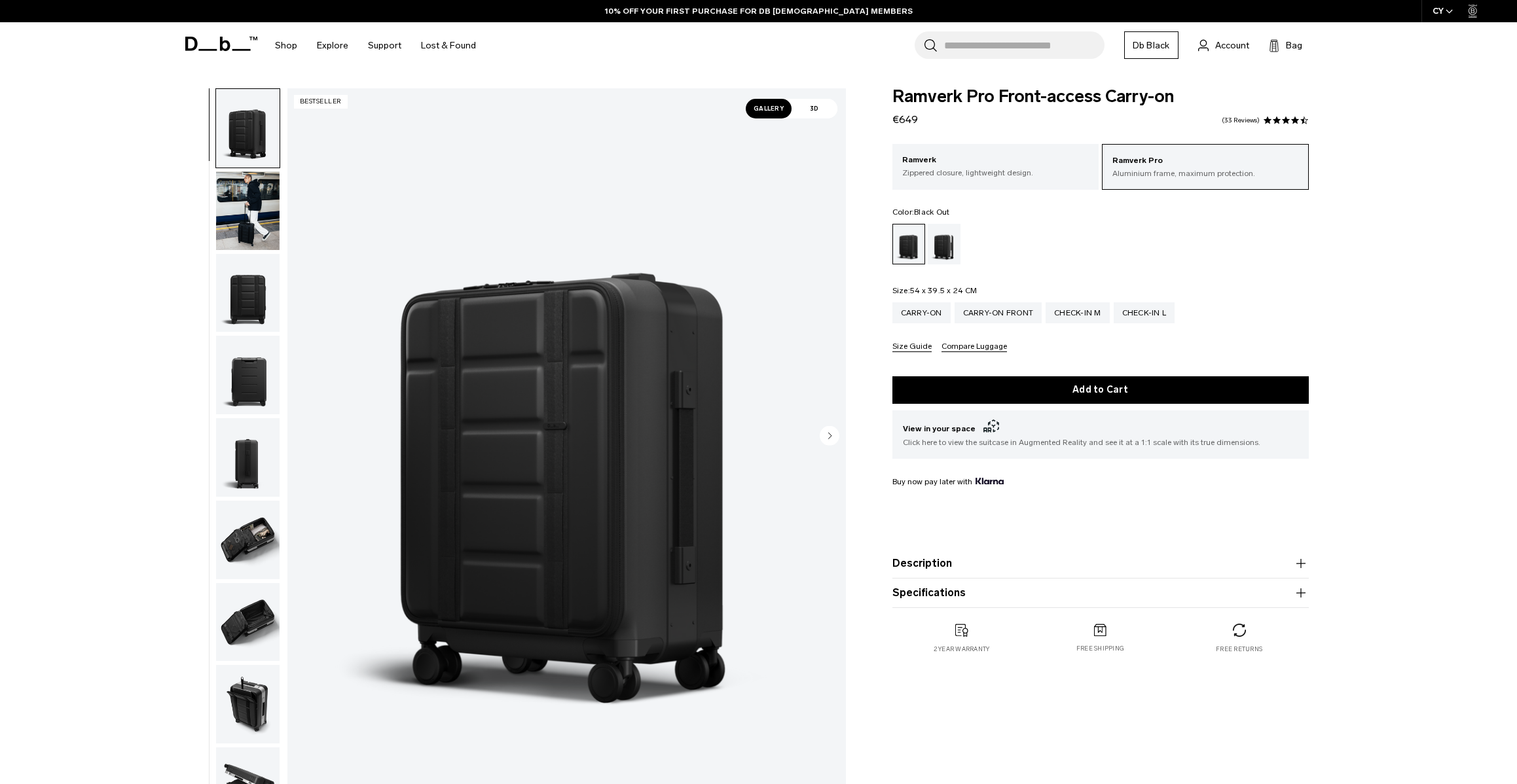
click at [831, 439] on circle "Next slide" at bounding box center [829, 435] width 20 height 20
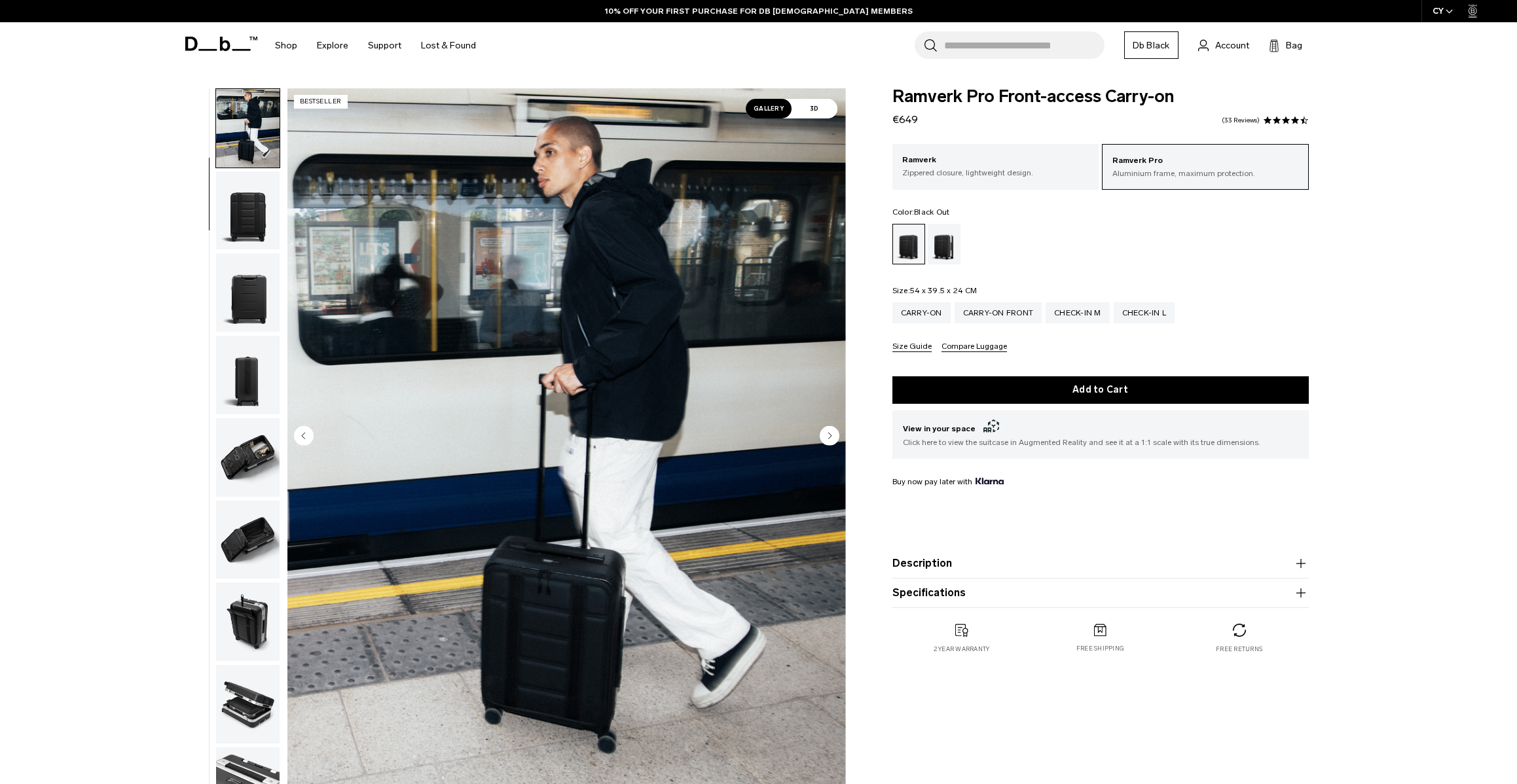
scroll to position [83, 0]
click at [831, 439] on circle "Next slide" at bounding box center [829, 435] width 20 height 20
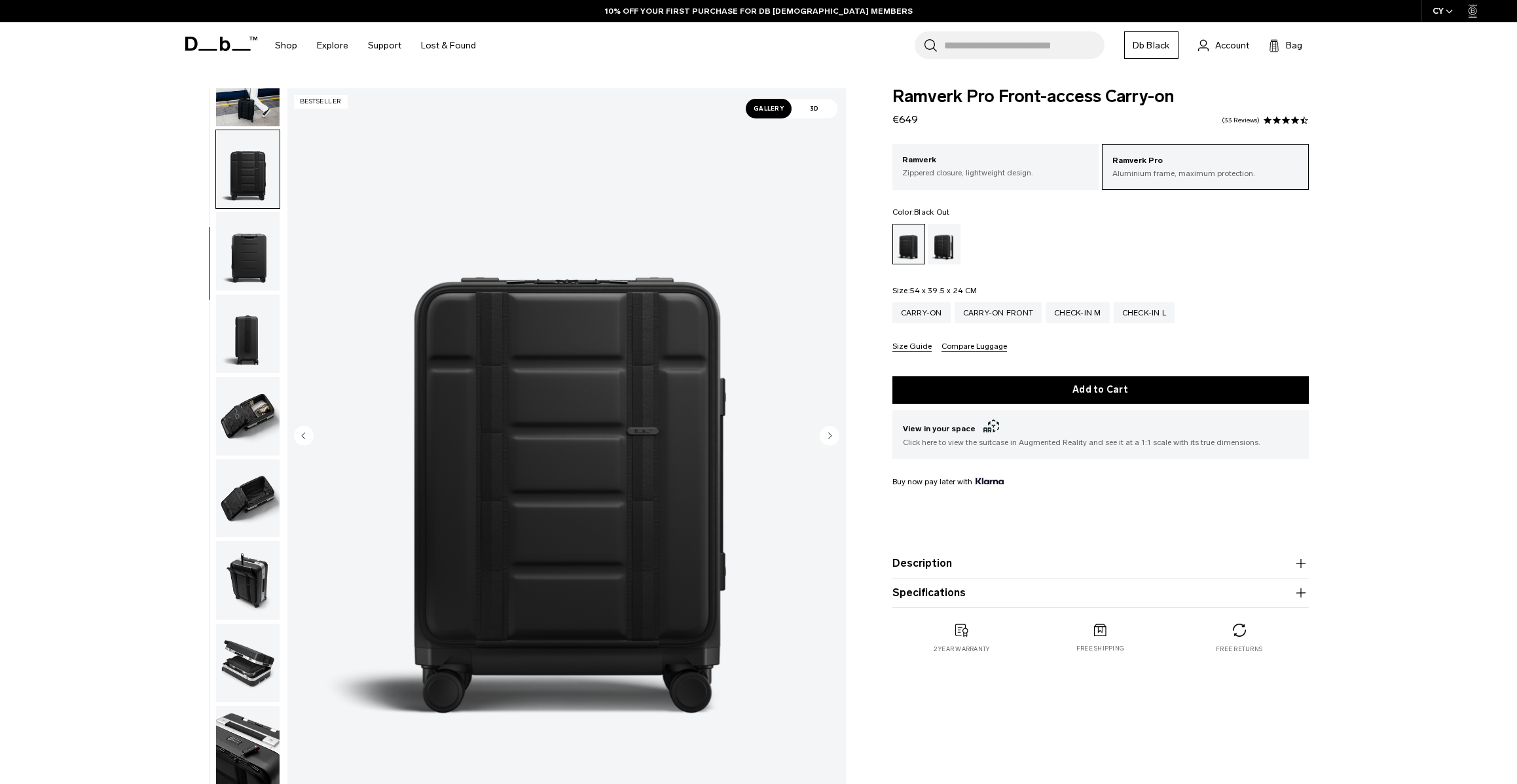
click at [831, 439] on circle "Next slide" at bounding box center [829, 435] width 20 height 20
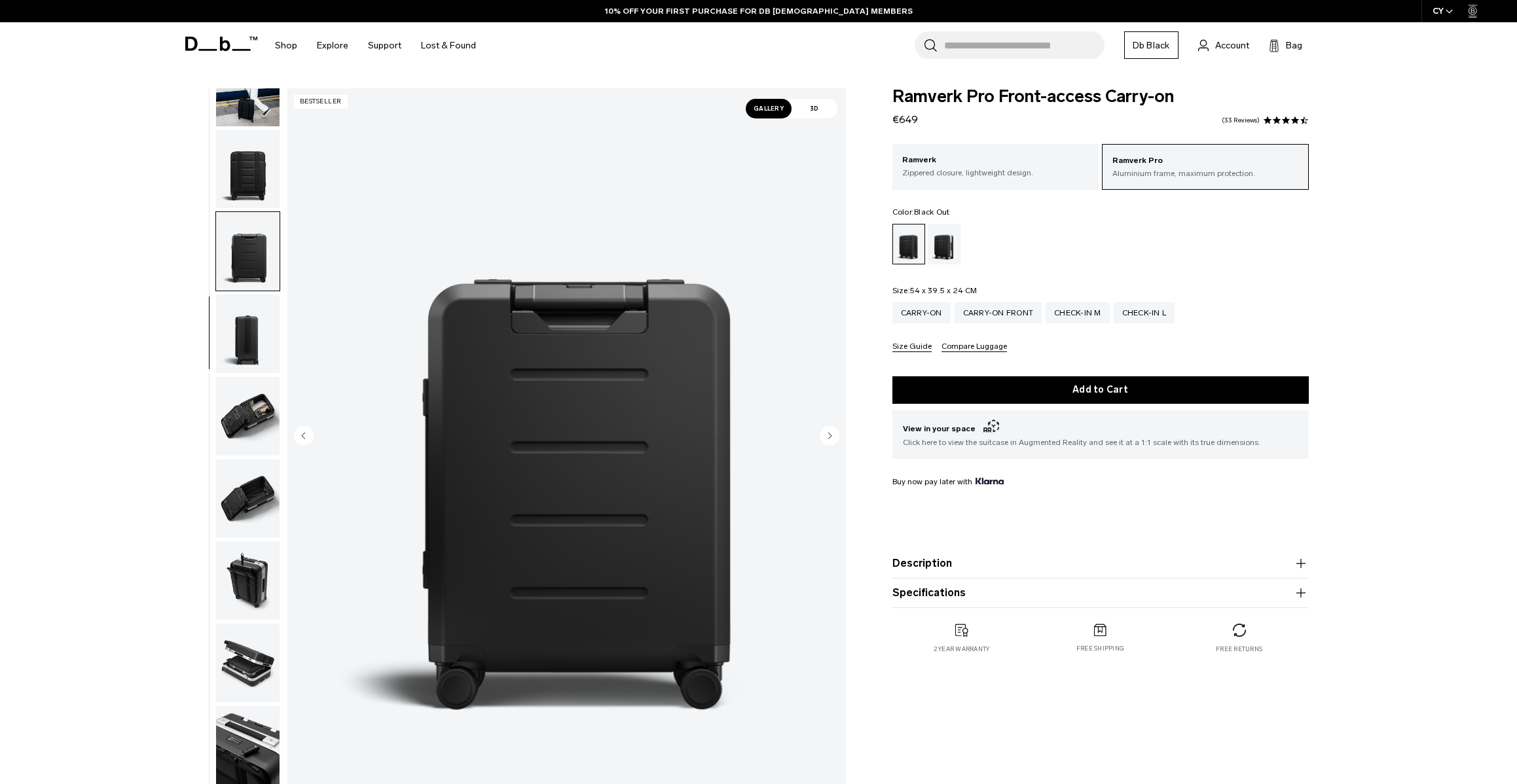
click at [831, 439] on circle "Next slide" at bounding box center [829, 435] width 20 height 20
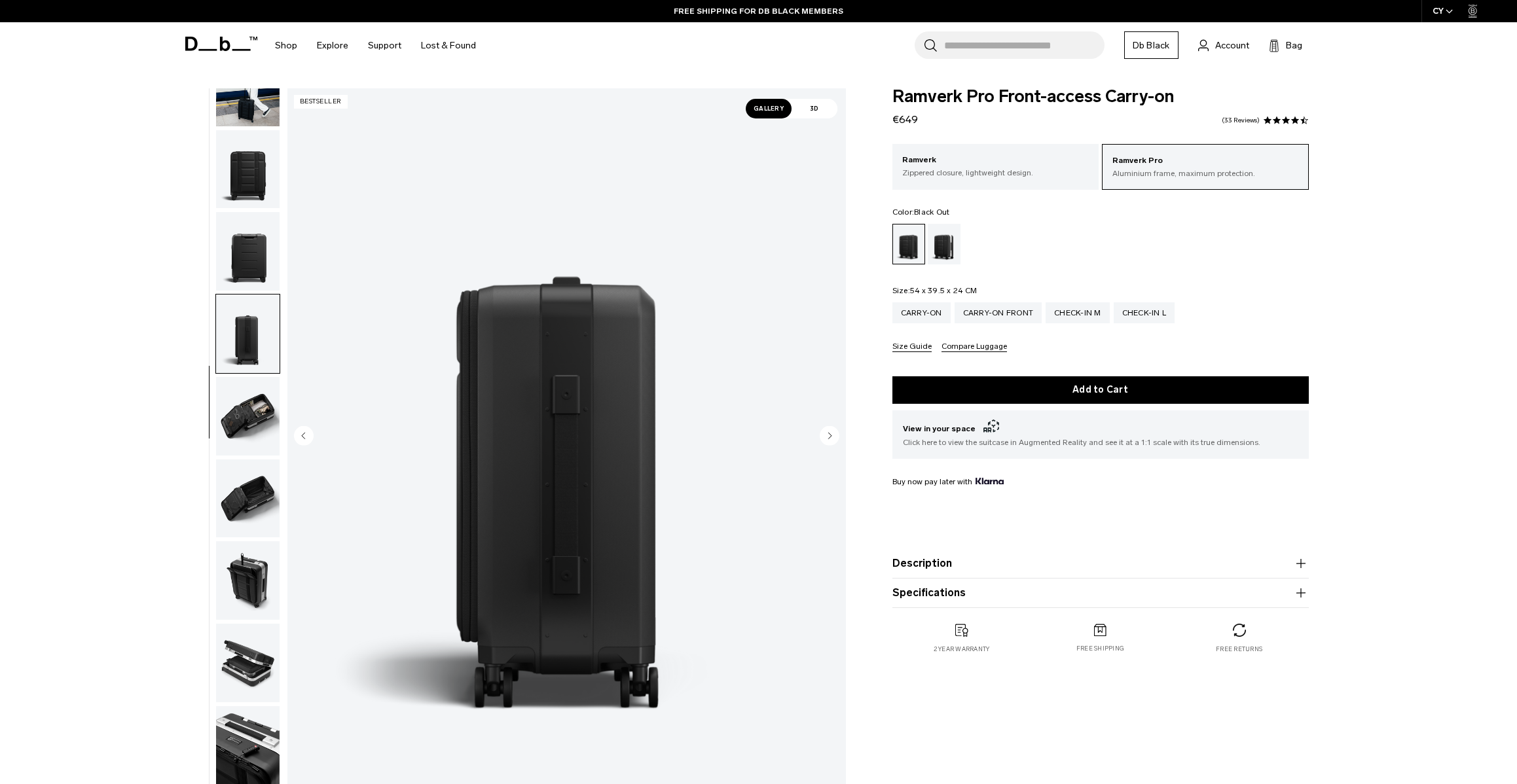
click at [831, 439] on circle "Next slide" at bounding box center [829, 435] width 20 height 20
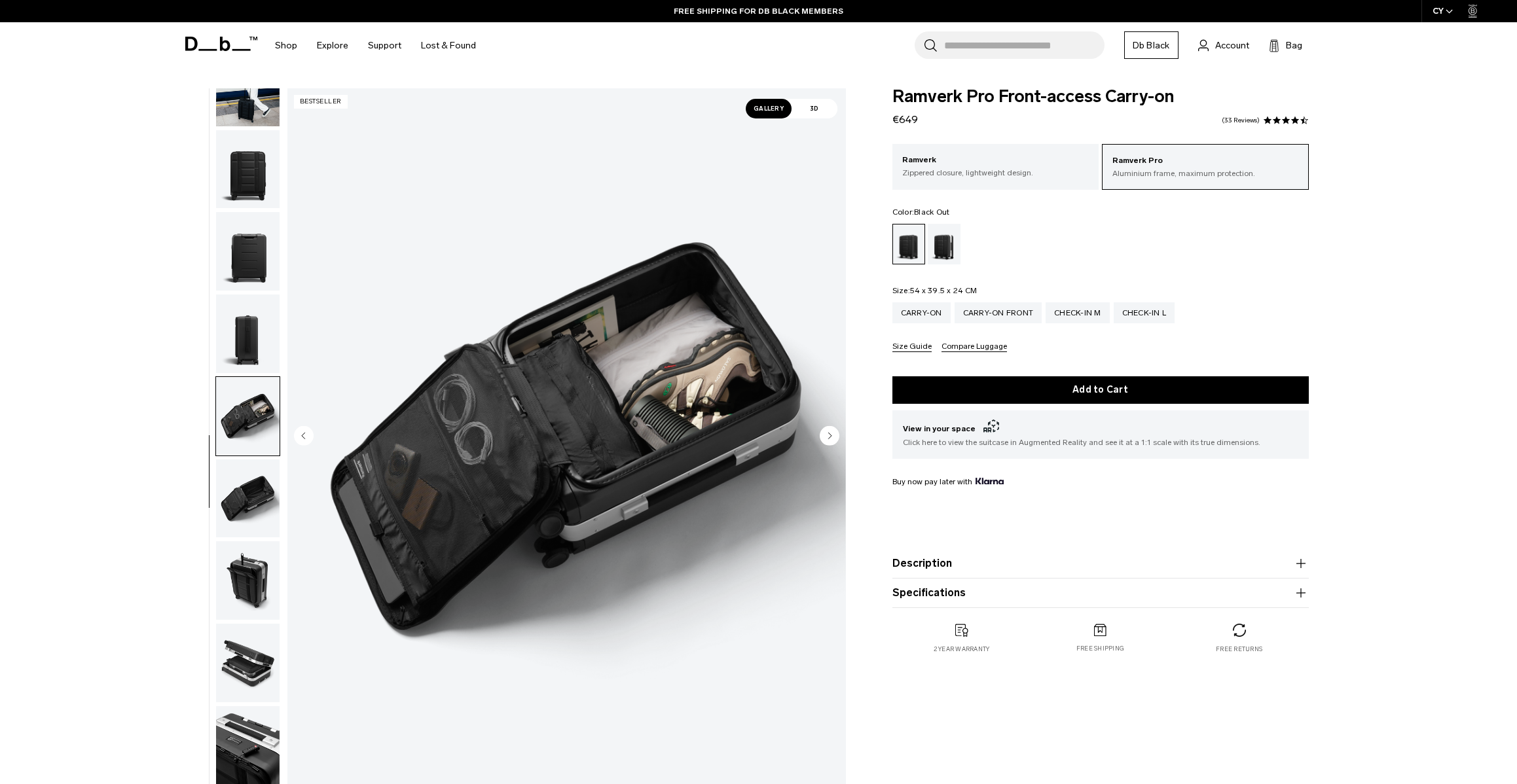
click at [831, 439] on circle "Next slide" at bounding box center [829, 435] width 20 height 20
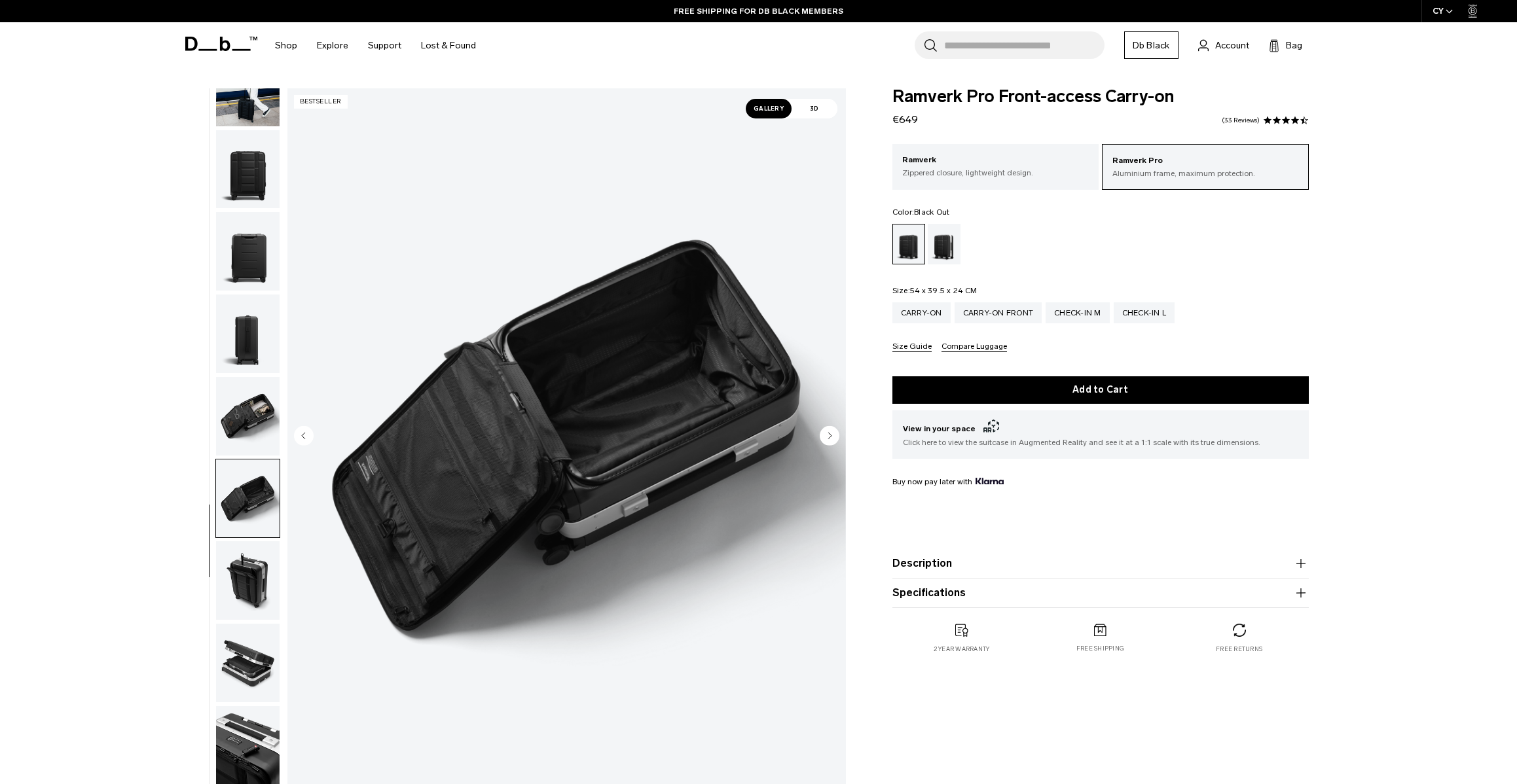
click at [831, 439] on circle "Next slide" at bounding box center [829, 435] width 20 height 20
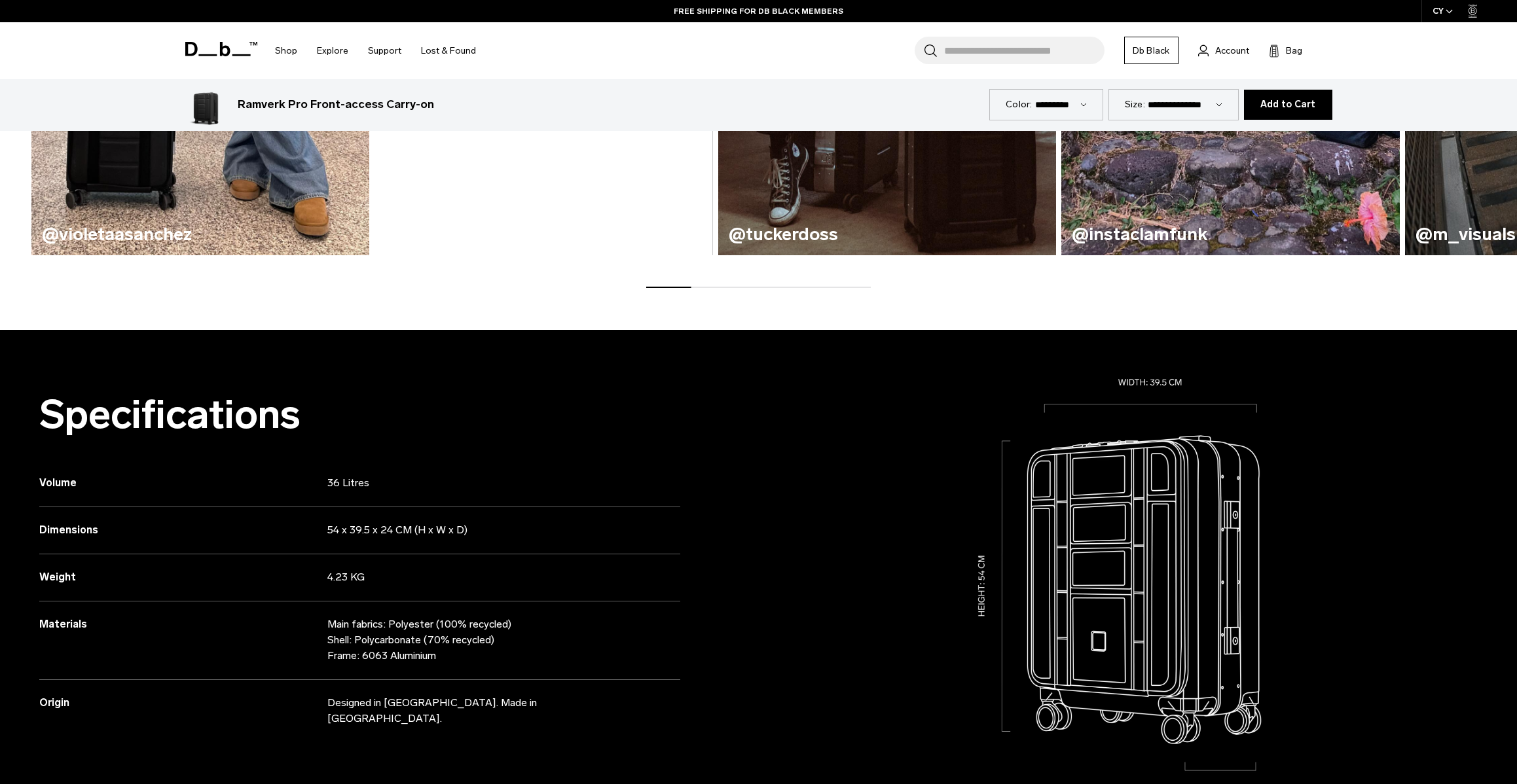
scroll to position [1229, 0]
